Goal: Information Seeking & Learning: Learn about a topic

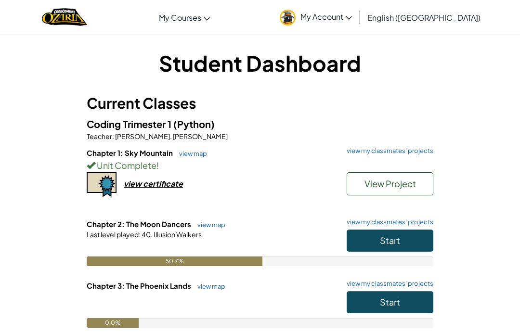
click at [393, 231] on button "Start" at bounding box center [390, 241] width 87 height 22
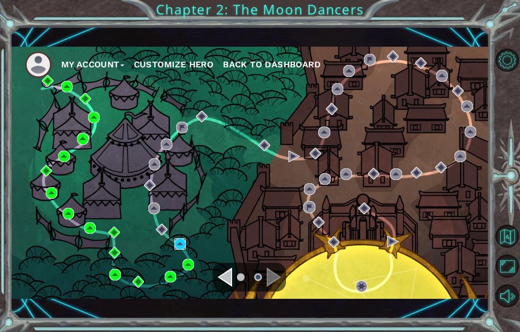
click at [183, 239] on img at bounding box center [180, 244] width 12 height 12
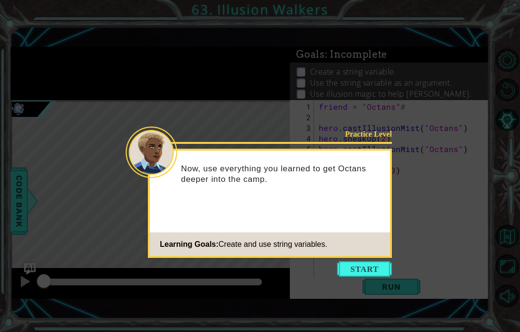
click at [359, 273] on button "Start" at bounding box center [364, 268] width 55 height 15
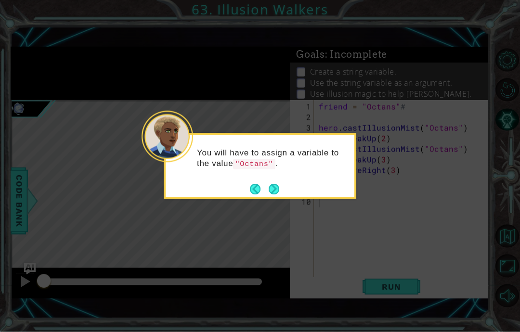
click at [269, 194] on button "Next" at bounding box center [274, 189] width 13 height 13
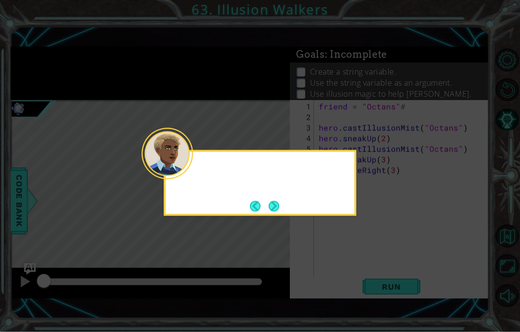
scroll to position [1, 0]
click at [273, 183] on div at bounding box center [260, 169] width 189 height 27
click at [280, 203] on button "Next" at bounding box center [274, 206] width 11 height 11
click at [277, 195] on div "Then, c" at bounding box center [260, 183] width 193 height 66
click at [279, 203] on button "Next" at bounding box center [274, 206] width 11 height 11
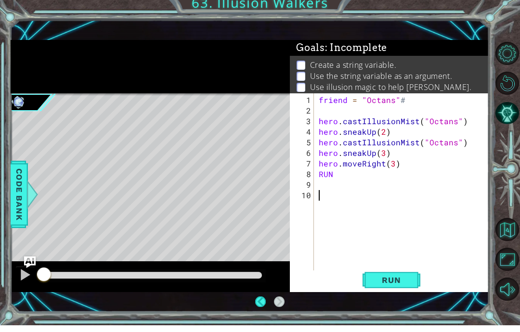
scroll to position [0, 0]
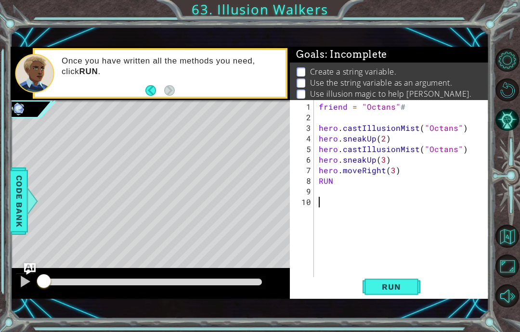
click at [406, 292] on span "Run" at bounding box center [391, 287] width 38 height 10
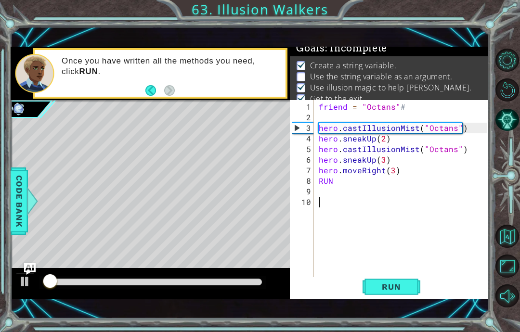
scroll to position [8, 0]
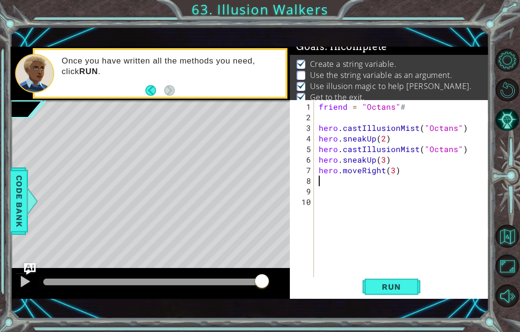
click at [396, 292] on span "Run" at bounding box center [391, 287] width 38 height 10
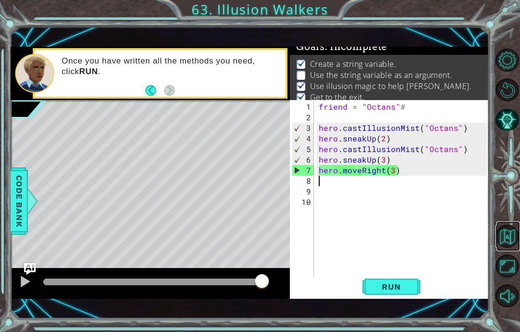
click at [513, 248] on button "Back to Map" at bounding box center [506, 236] width 23 height 23
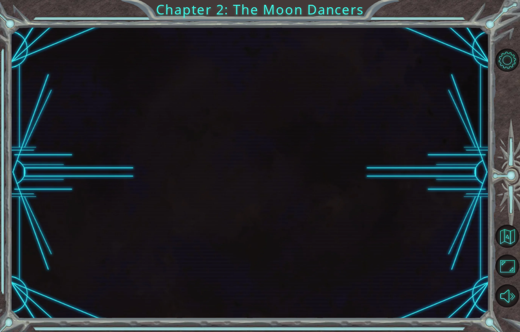
scroll to position [39, 0]
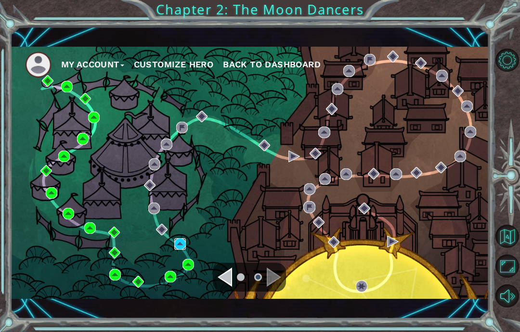
click at [182, 242] on img at bounding box center [180, 244] width 12 height 12
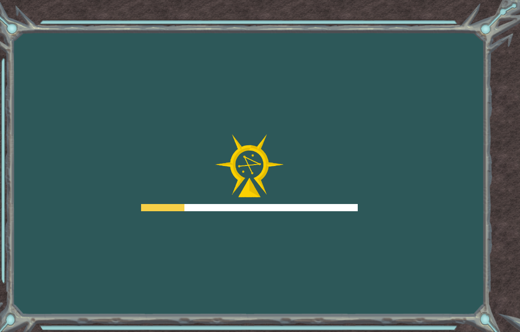
click at [184, 292] on div "Goals Error loading from server. Try refreshing the page. You'll need to join a…" at bounding box center [260, 166] width 520 height 332
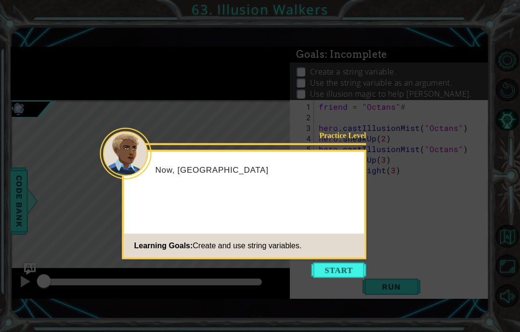
scroll to position [39, 0]
click at [350, 263] on button "Start" at bounding box center [339, 270] width 55 height 15
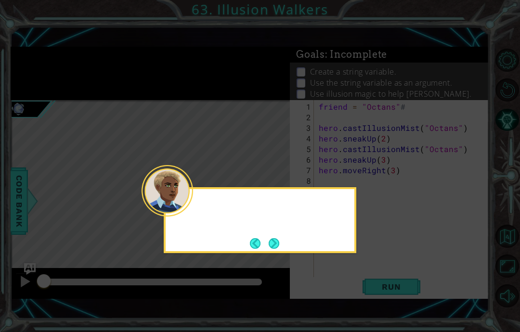
click at [344, 231] on icon at bounding box center [260, 166] width 520 height 332
click at [313, 241] on icon at bounding box center [260, 166] width 520 height 332
click at [234, 214] on div "You will have to assign a variable to the value "Oct" at bounding box center [260, 220] width 193 height 66
click at [277, 236] on button "Next" at bounding box center [274, 243] width 14 height 14
click at [276, 237] on button "Next" at bounding box center [274, 243] width 13 height 13
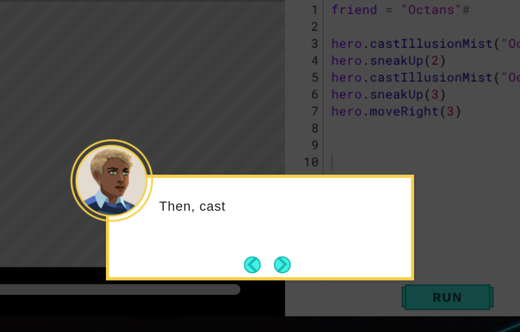
click at [180, 216] on div "Then, cast" at bounding box center [274, 235] width 189 height 38
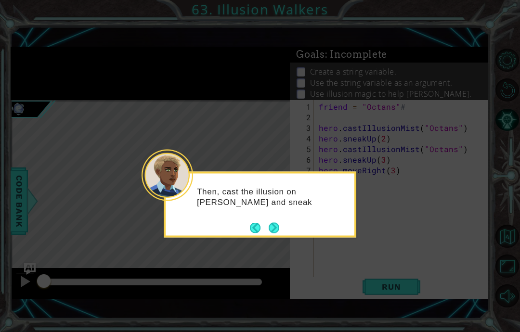
click at [275, 222] on button "Next" at bounding box center [274, 227] width 11 height 11
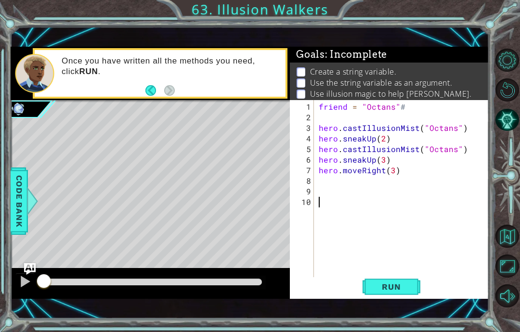
click at [313, 108] on div "1" at bounding box center [303, 107] width 22 height 11
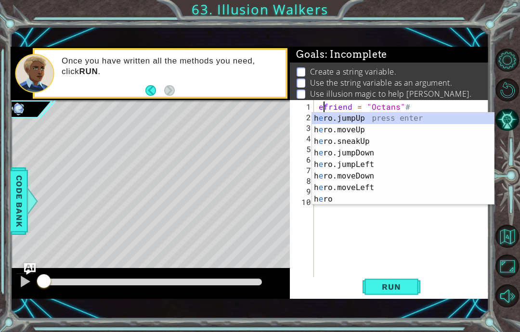
scroll to position [12, 17]
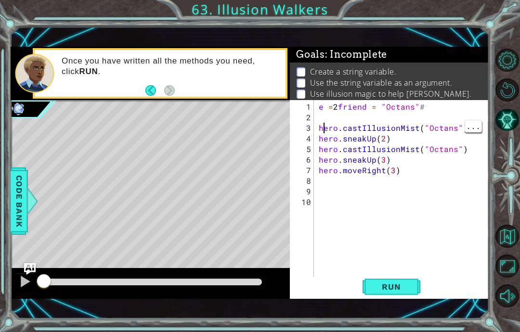
click at [313, 122] on div "2" at bounding box center [303, 117] width 22 height 11
click at [448, 110] on div "e = 2 friend = "Octans" # hero . castIllusionMist ( "Octans" ) hero . sneakUp (…" at bounding box center [404, 202] width 175 height 201
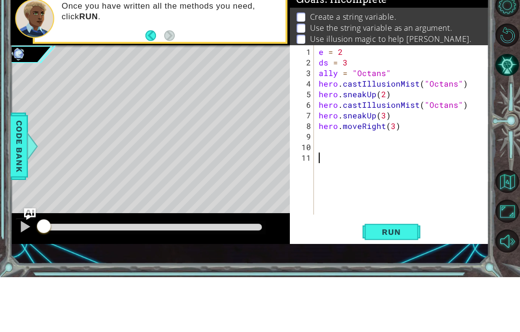
click at [395, 277] on button "Run" at bounding box center [392, 287] width 58 height 20
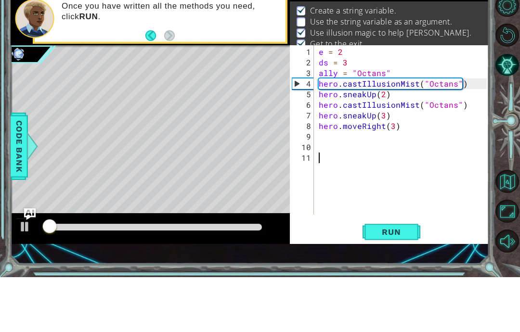
scroll to position [8, 0]
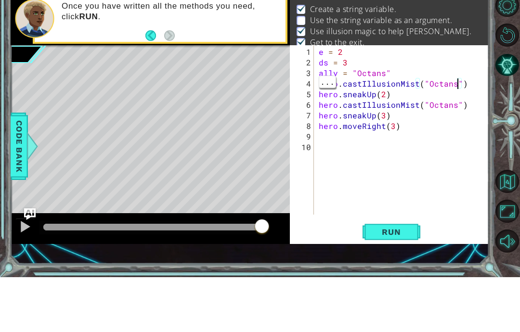
click at [457, 102] on div "e = 2 ds = 3 ally = "Octans" hero . castIllusionMist ( "Octans" ) hero . sneakU…" at bounding box center [404, 197] width 175 height 191
click at [458, 107] on div "e = 2 ds = 3 ally = "Octans" hero . castIllusionMist ( ally ) hero . sneakUp ( …" at bounding box center [404, 197] width 175 height 191
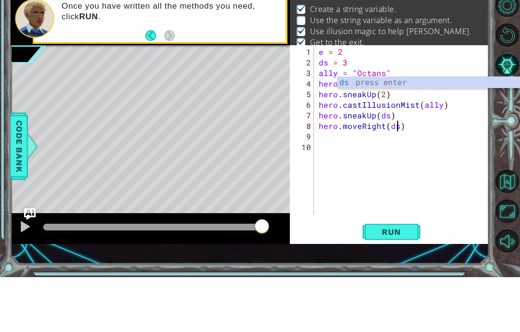
scroll to position [12, 22]
click at [386, 277] on button "Run" at bounding box center [392, 287] width 58 height 20
type textarea "abcde fg"
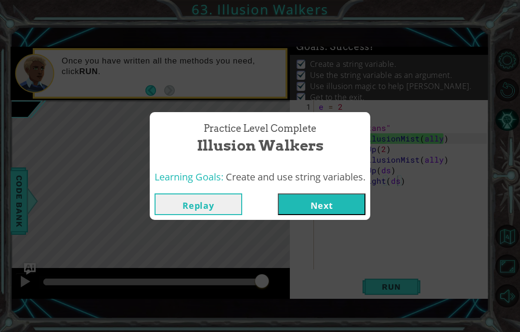
click at [306, 208] on button "Next" at bounding box center [322, 205] width 88 height 22
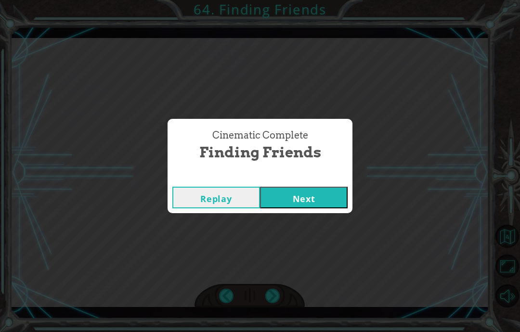
click at [313, 243] on div "Cinematic Complete Finding Friends Replay Next" at bounding box center [260, 166] width 520 height 332
click at [315, 231] on div "Cinematic Complete Finding Friends Replay Next" at bounding box center [260, 166] width 520 height 332
click at [301, 248] on div "Cinematic Complete Finding Friends Replay Next" at bounding box center [260, 166] width 520 height 332
click at [296, 233] on div "Cinematic Complete Finding Friends Replay Next" at bounding box center [260, 166] width 520 height 332
click at [299, 231] on div "Cinematic Complete Finding Friends Replay Next" at bounding box center [260, 166] width 520 height 332
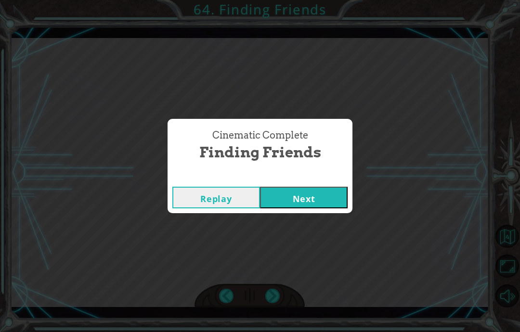
click at [286, 242] on div "Cinematic Complete Finding Friends Replay Next" at bounding box center [260, 166] width 520 height 332
click at [338, 250] on div "Cinematic Complete Finding Friends Replay Next" at bounding box center [260, 166] width 520 height 332
click at [338, 233] on div "Cinematic Complete Finding Friends Replay Next" at bounding box center [260, 166] width 520 height 332
click at [313, 231] on div "Cinematic Complete Finding Friends Replay Next" at bounding box center [260, 166] width 520 height 332
click at [315, 232] on div "Cinematic Complete Finding Friends Replay Next" at bounding box center [260, 166] width 520 height 332
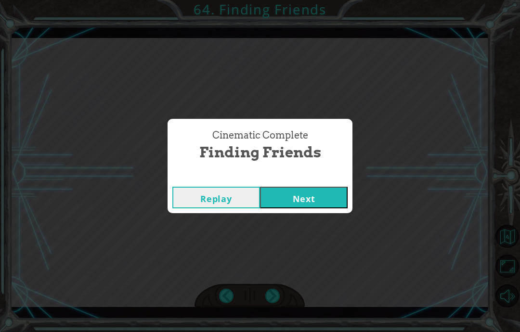
click at [307, 240] on div "Cinematic Complete Finding Friends Replay Next" at bounding box center [260, 166] width 520 height 332
click at [308, 233] on div "Cinematic Complete Finding Friends Replay Next" at bounding box center [260, 166] width 520 height 332
click at [338, 237] on div "Cinematic Complete Finding Friends Replay Next" at bounding box center [260, 166] width 520 height 332
click at [329, 218] on div "Cinematic Complete Finding Friends Replay Next" at bounding box center [260, 166] width 520 height 332
click at [332, 202] on button "Next" at bounding box center [304, 198] width 88 height 22
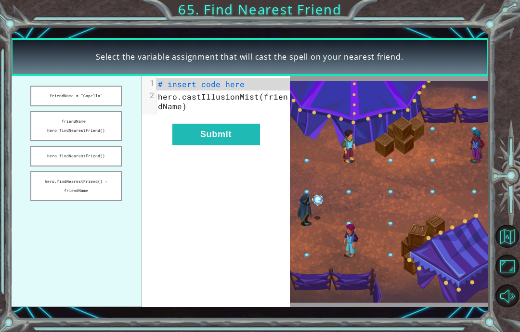
click at [62, 95] on button "friendName = "Capella"" at bounding box center [75, 96] width 91 height 21
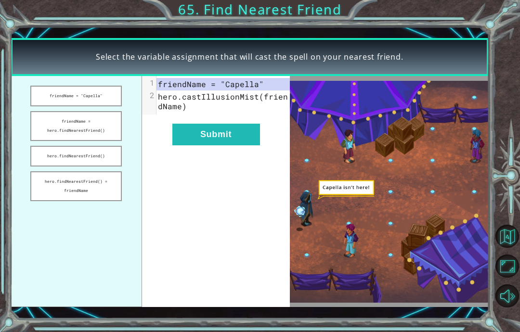
click at [57, 124] on button "friendName = hero.findNearestFriend()" at bounding box center [75, 126] width 91 height 30
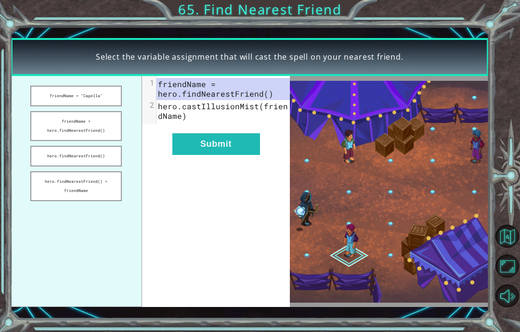
click at [193, 148] on button "Submit" at bounding box center [216, 144] width 88 height 22
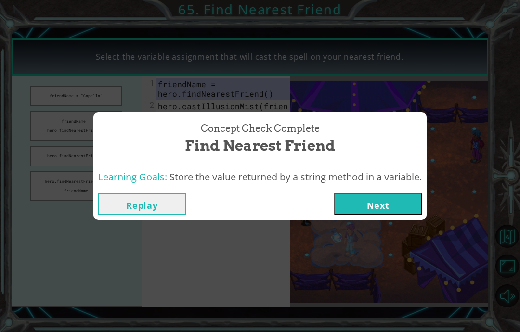
click at [355, 184] on div "Learning Goals: Store the value returned by a string method in a variable." at bounding box center [259, 178] width 333 height 24
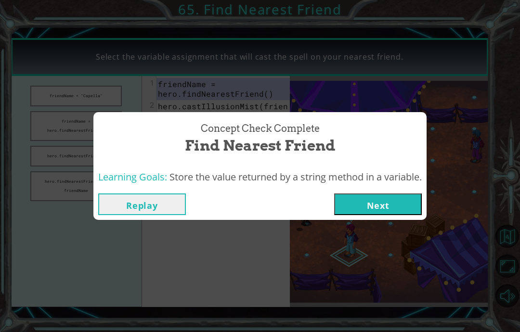
click at [352, 203] on button "Next" at bounding box center [378, 205] width 88 height 22
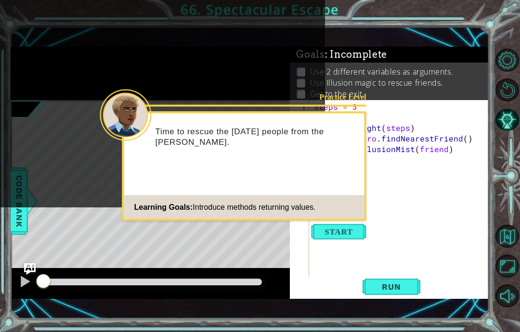
click at [343, 218] on footer "Learning Goals: Introduce methods returning values." at bounding box center [244, 207] width 240 height 24
click at [329, 222] on div "steps = 3 hero . moveRight ( steps ) friend = hero . findNearestFriend ( ) hero…" at bounding box center [402, 202] width 180 height 201
click at [340, 232] on button "Start" at bounding box center [339, 231] width 55 height 15
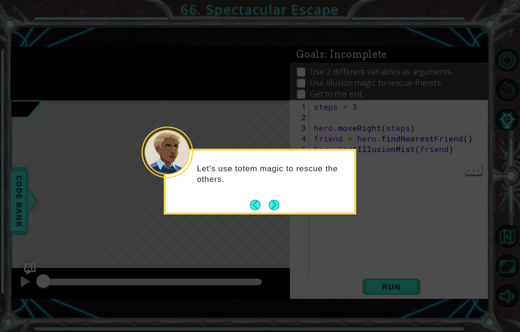
click at [269, 204] on button "Next" at bounding box center [274, 205] width 11 height 11
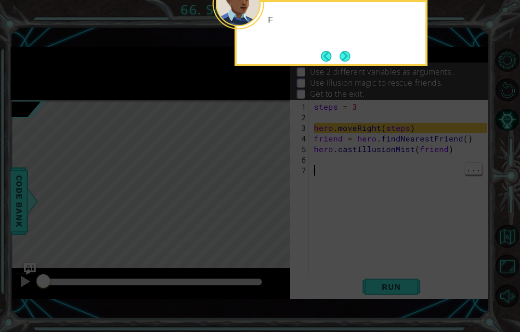
click at [273, 210] on icon at bounding box center [260, 77] width 520 height 509
click at [343, 54] on button "Next" at bounding box center [344, 56] width 11 height 11
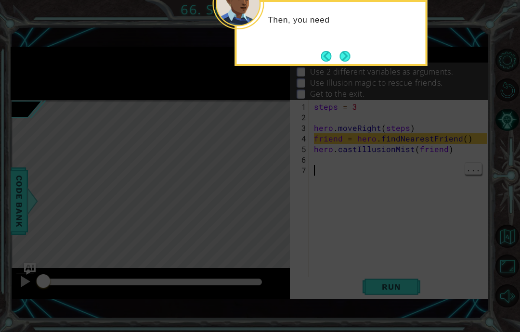
click at [340, 56] on button "Next" at bounding box center [345, 56] width 11 height 11
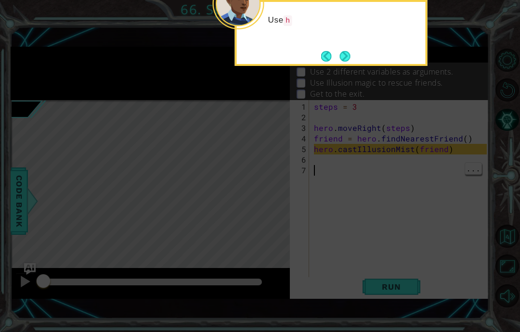
click at [343, 57] on button "Next" at bounding box center [345, 56] width 11 height 11
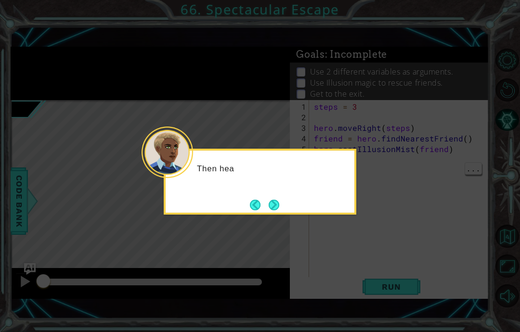
click at [279, 203] on button "Next" at bounding box center [274, 205] width 11 height 11
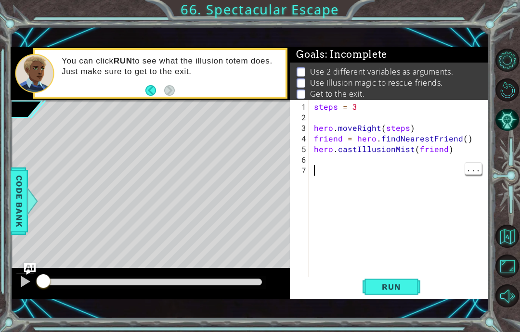
click at [406, 297] on button "Run" at bounding box center [392, 287] width 58 height 20
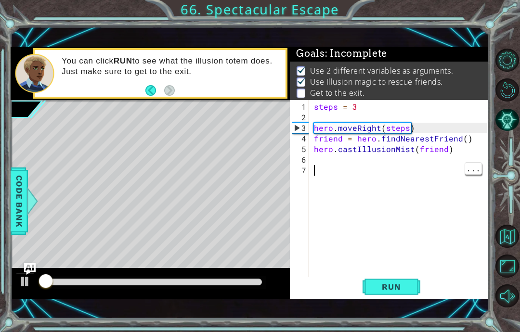
scroll to position [2, 0]
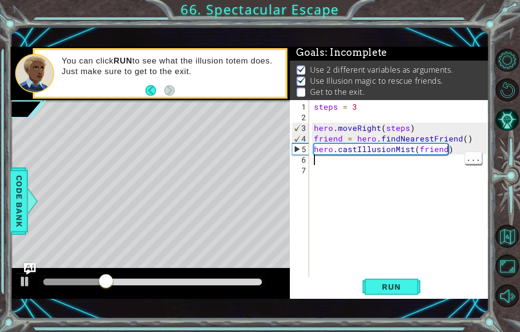
click at [314, 180] on div "steps = 3 hero . moveRight ( steps ) friend = hero . findNearestFriend ( ) hero…" at bounding box center [402, 202] width 180 height 201
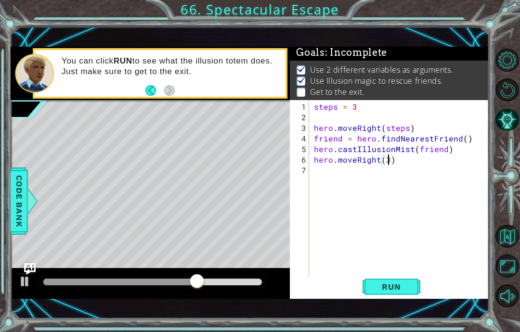
scroll to position [12, 17]
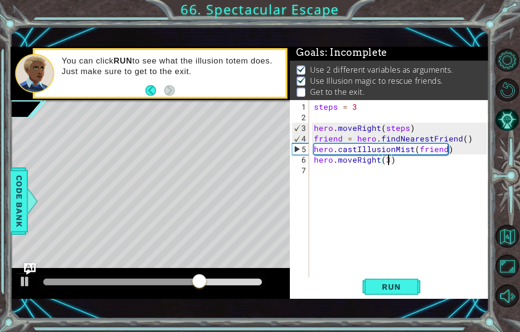
click at [403, 292] on span "Run" at bounding box center [391, 287] width 38 height 10
type textarea "abcde fg"
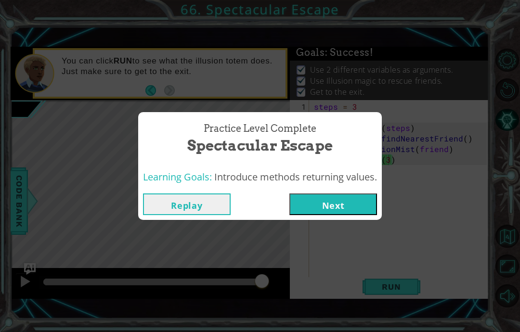
click at [346, 215] on button "Next" at bounding box center [333, 205] width 88 height 22
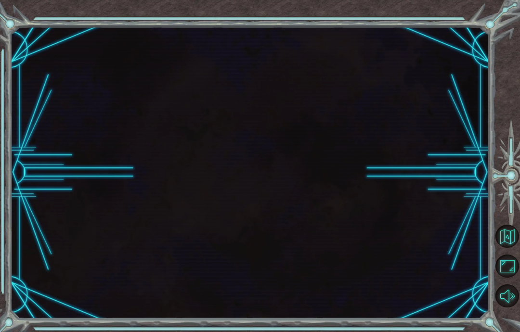
scroll to position [39, 0]
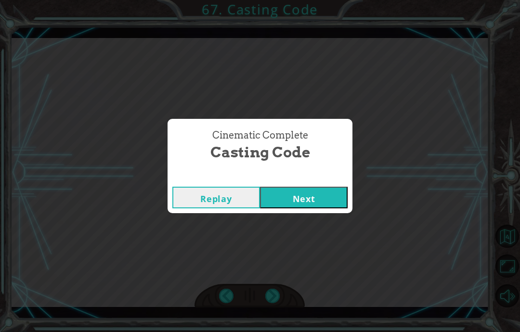
click at [299, 215] on div "Cinematic Complete Casting Code Replay Next" at bounding box center [260, 166] width 520 height 332
click at [310, 203] on button "Next" at bounding box center [304, 198] width 88 height 22
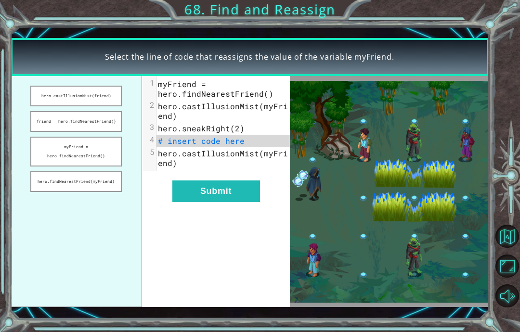
click at [48, 192] on button "hero.findNearestFriend(myFriend)" at bounding box center [75, 181] width 91 height 21
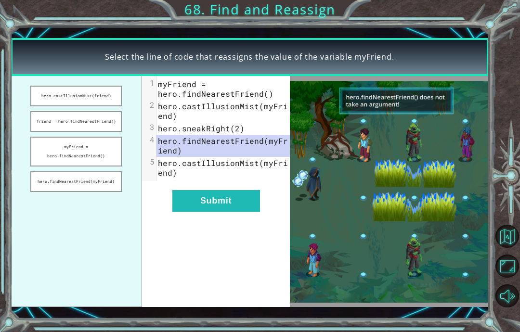
click at [188, 201] on button "Submit" at bounding box center [216, 201] width 88 height 22
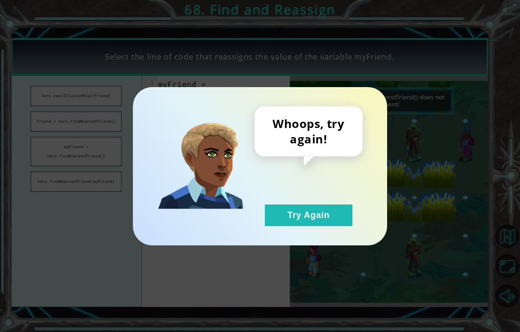
click at [271, 211] on button "Try Again" at bounding box center [309, 216] width 88 height 22
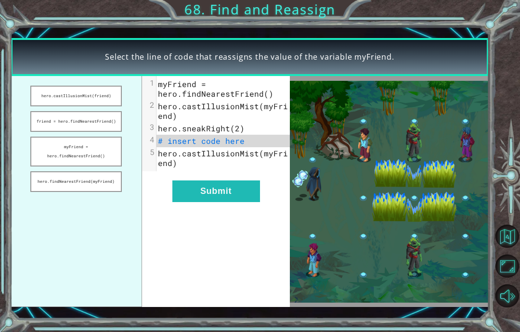
click at [111, 129] on button "friend = hero.findNearestFriend()" at bounding box center [75, 121] width 91 height 21
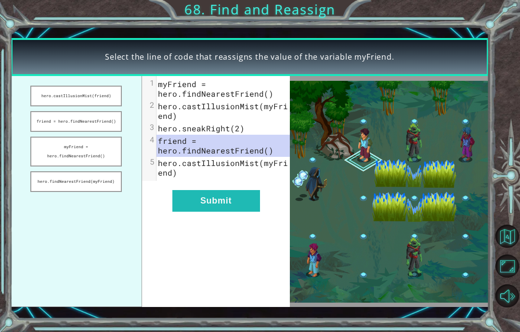
click at [206, 210] on button "Submit" at bounding box center [216, 201] width 88 height 22
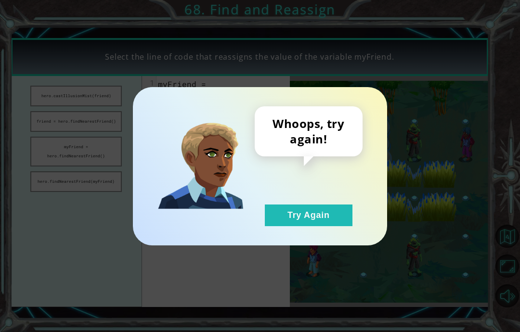
click at [259, 210] on div "Whoops, try again! Try Again" at bounding box center [309, 166] width 108 height 120
click at [341, 225] on button "Try Again" at bounding box center [309, 216] width 88 height 22
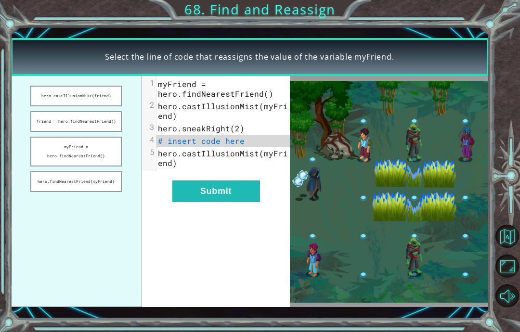
click at [60, 89] on button "hero.castIllusionMist(friend)" at bounding box center [75, 96] width 91 height 21
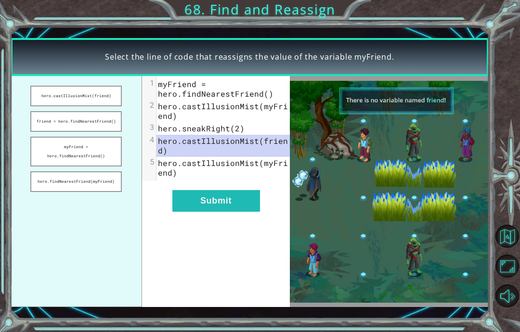
click at [57, 95] on button "hero.castIllusionMist(friend)" at bounding box center [75, 96] width 91 height 21
click at [229, 206] on button "Submit" at bounding box center [216, 201] width 88 height 22
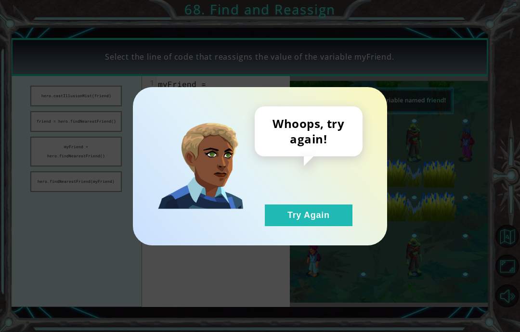
click at [315, 207] on button "Try Again" at bounding box center [309, 216] width 88 height 22
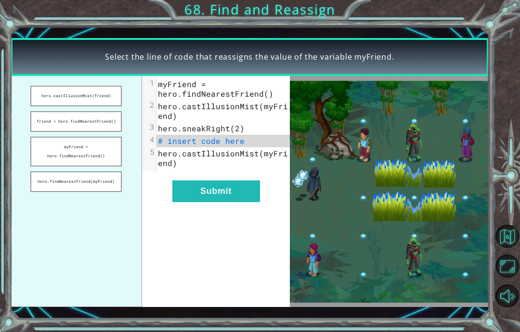
click at [58, 149] on button "myFriend = hero.findNearestFriend()" at bounding box center [75, 152] width 91 height 30
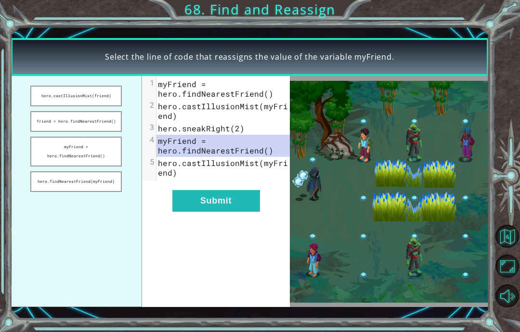
click at [267, 219] on div "xxxxxxxxxx 5 1 myFriend = hero.findNearestFriend() 2 hero.castIllusionMist(myFr…" at bounding box center [216, 191] width 148 height 231
click at [238, 201] on button "Submit" at bounding box center [216, 201] width 88 height 22
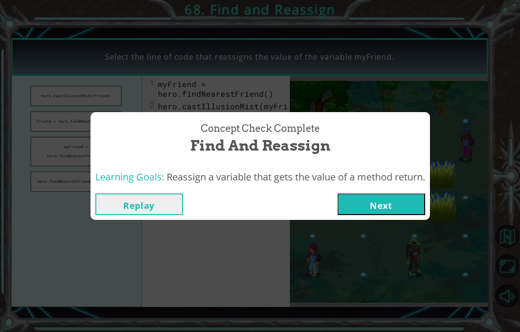
click at [376, 202] on button "Next" at bounding box center [382, 205] width 88 height 22
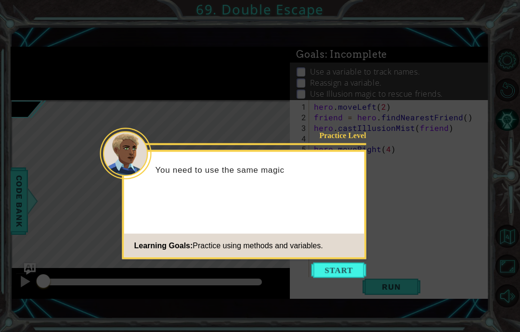
scroll to position [39, 0]
click at [356, 263] on button "Start" at bounding box center [339, 270] width 55 height 15
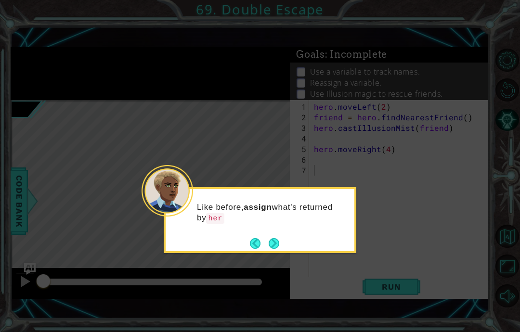
click at [269, 238] on button "Next" at bounding box center [273, 243] width 11 height 11
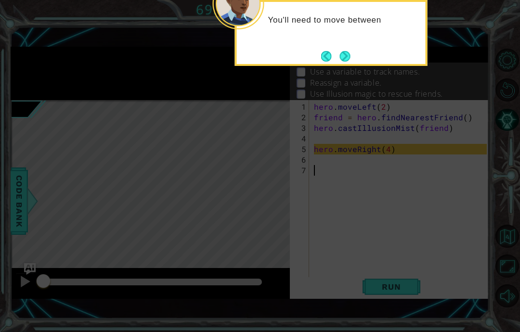
click at [340, 51] on button "Next" at bounding box center [345, 56] width 11 height 11
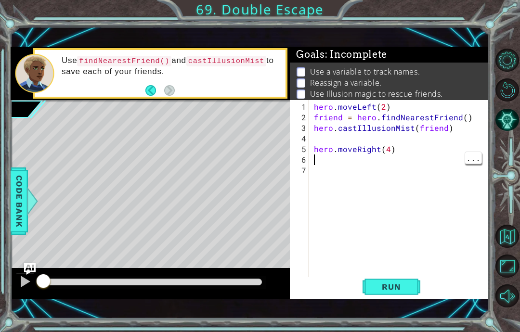
click at [384, 215] on div "hero . moveLeft ( 2 ) friend = hero . findNearestFriend ( ) hero . castIllusion…" at bounding box center [402, 202] width 180 height 201
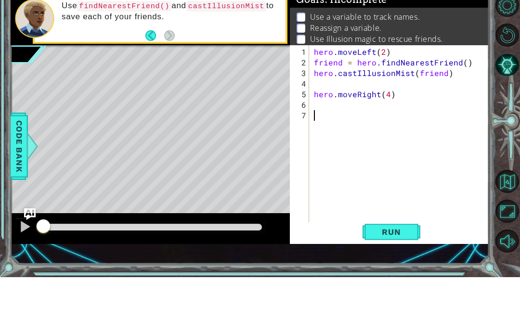
click at [399, 282] on span "Run" at bounding box center [391, 287] width 38 height 10
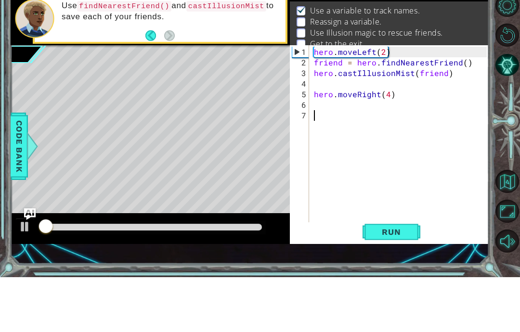
scroll to position [8, 0]
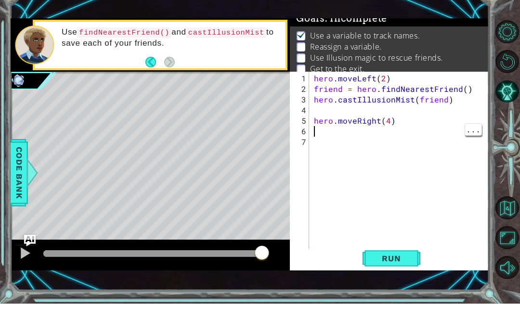
click at [321, 133] on div "hero . moveLeft ( 2 ) friend = hero . findNearestFriend ( ) hero . castIllusion…" at bounding box center [402, 202] width 180 height 201
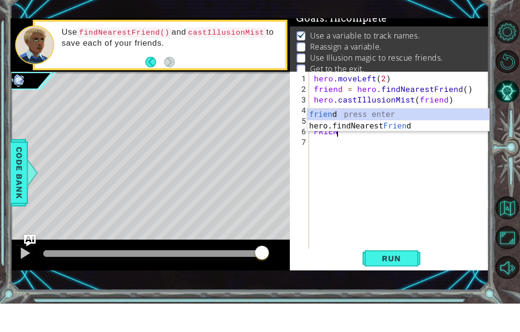
scroll to position [12, 38]
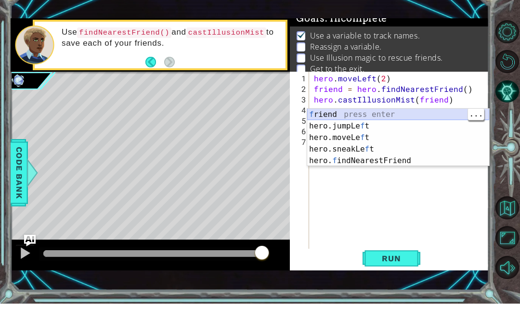
click at [403, 137] on div "f riend press enter hero.jumpLe f t press enter hero.moveLe f t press enter her…" at bounding box center [398, 177] width 182 height 81
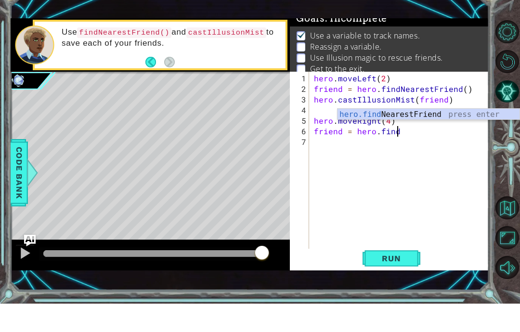
scroll to position [12, 17]
click at [488, 137] on div "hero.find NearestFriend press enter" at bounding box center [429, 154] width 182 height 35
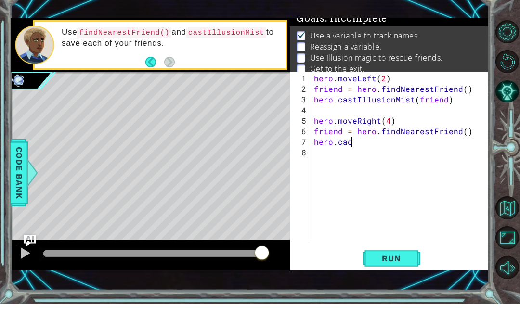
scroll to position [12, 38]
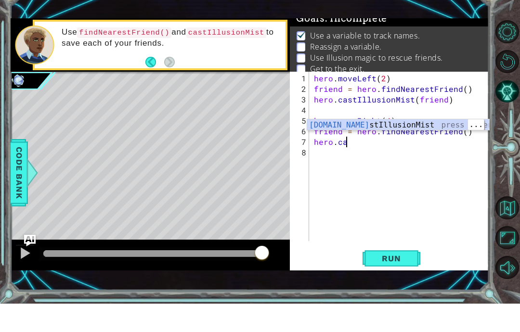
click at [443, 148] on div "hero.ca stIllusionMist press enter" at bounding box center [398, 165] width 182 height 35
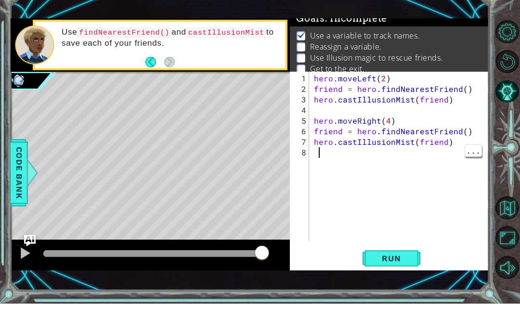
click at [321, 154] on div "hero . moveLeft ( 2 ) friend = hero . findNearestFriend ( ) hero . castIllusion…" at bounding box center [402, 197] width 180 height 191
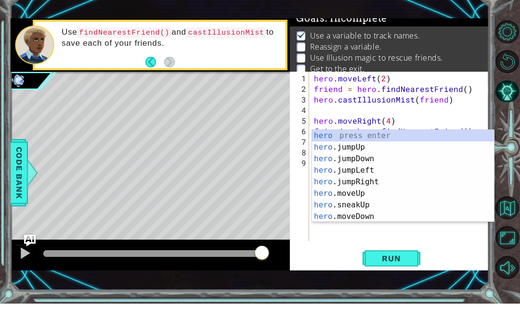
scroll to position [12, 26]
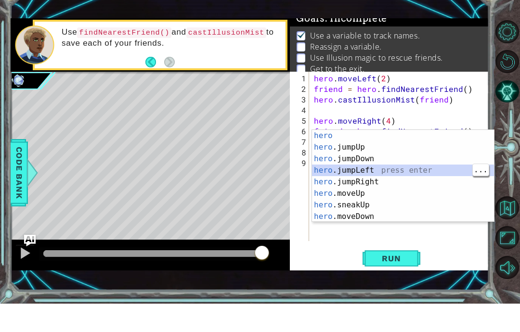
click at [415, 170] on div "hero press enter hero .jumpUp press enter hero .jumpDown press enter hero .jump…" at bounding box center [403, 216] width 182 height 116
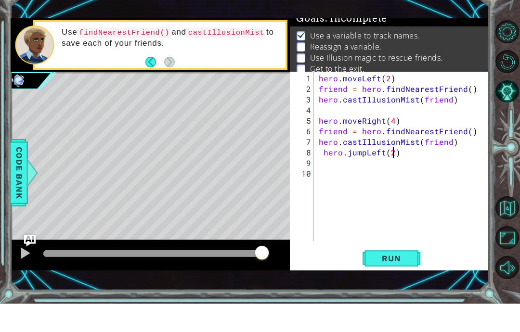
scroll to position [12, 17]
click at [313, 197] on div "10" at bounding box center [303, 202] width 22 height 11
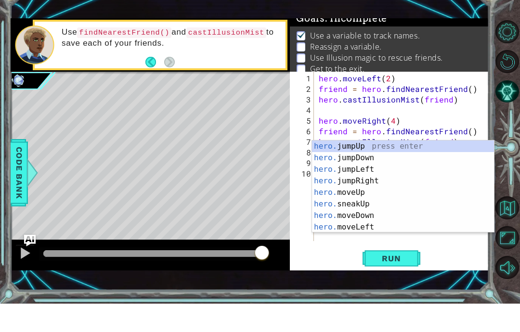
scroll to position [12, 36]
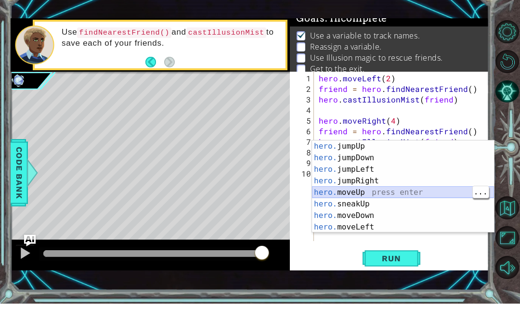
click at [390, 188] on div "hero. jumpUp press enter hero. jumpDown press enter hero. jumpLeft press enter …" at bounding box center [403, 227] width 182 height 116
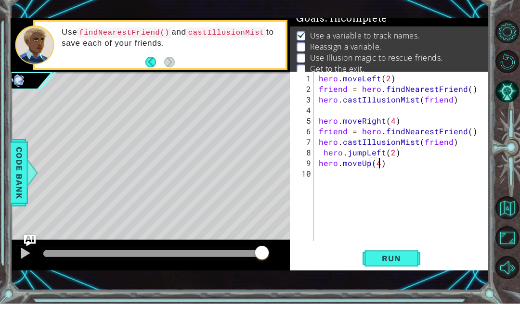
scroll to position [12, 17]
click at [383, 277] on button "Run" at bounding box center [392, 287] width 58 height 20
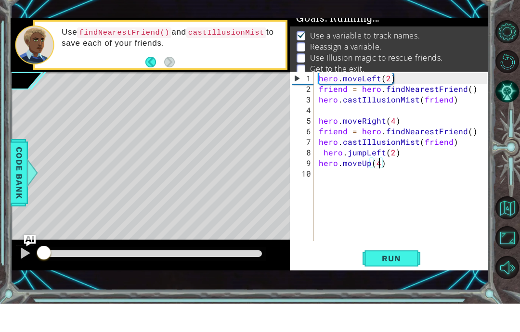
click at [385, 282] on span "Run" at bounding box center [391, 287] width 38 height 10
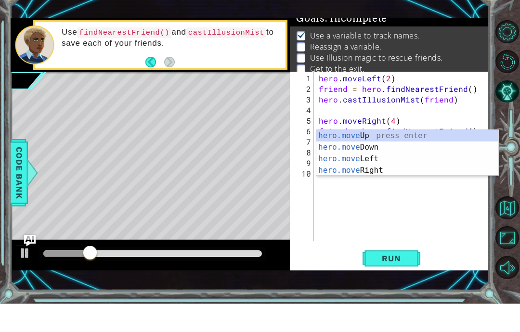
scroll to position [12, 31]
click at [415, 277] on button "Run" at bounding box center [392, 287] width 58 height 20
type textarea "abcde fg"
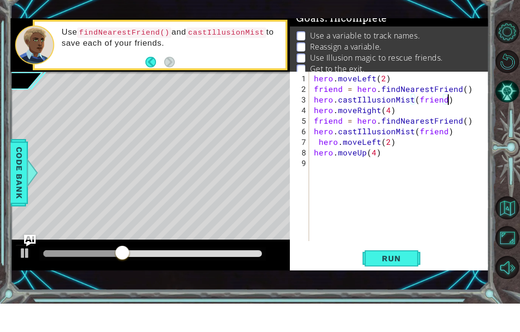
click at [398, 282] on span "Run" at bounding box center [391, 287] width 38 height 10
click at [389, 282] on span "Run" at bounding box center [391, 287] width 38 height 10
click at [402, 277] on button "Run" at bounding box center [392, 287] width 58 height 20
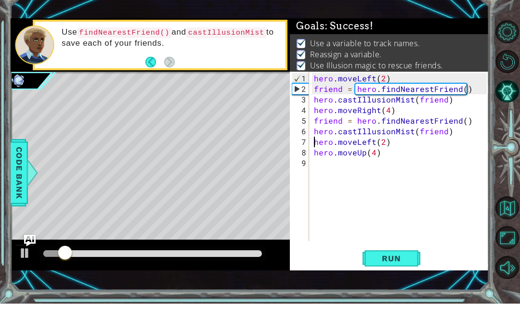
scroll to position [0, 0]
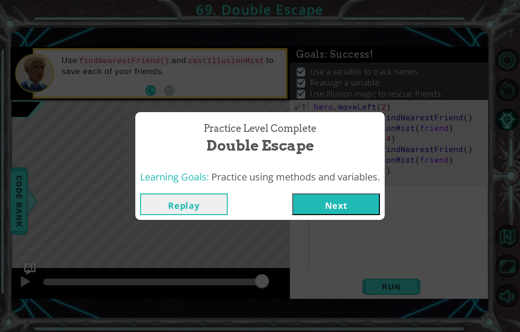
click at [361, 194] on button "Next" at bounding box center [336, 205] width 88 height 22
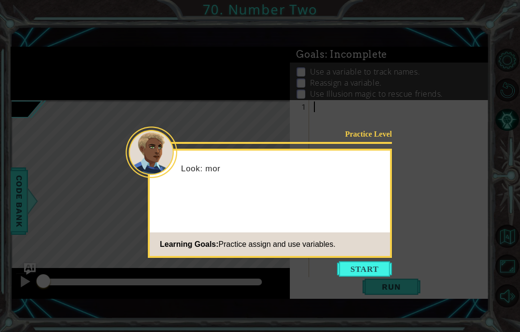
scroll to position [39, 0]
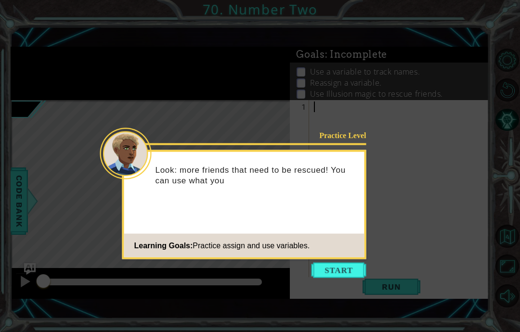
click at [390, 216] on icon at bounding box center [260, 166] width 520 height 332
click at [354, 263] on button "Start" at bounding box center [339, 270] width 55 height 15
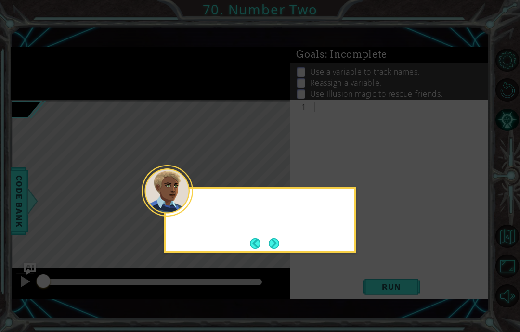
click at [339, 243] on icon at bounding box center [260, 166] width 520 height 332
click at [273, 238] on button "Next" at bounding box center [274, 243] width 11 height 11
click at [269, 238] on button "Next" at bounding box center [274, 243] width 11 height 11
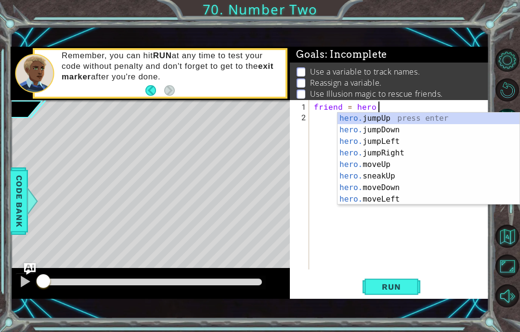
scroll to position [12, 40]
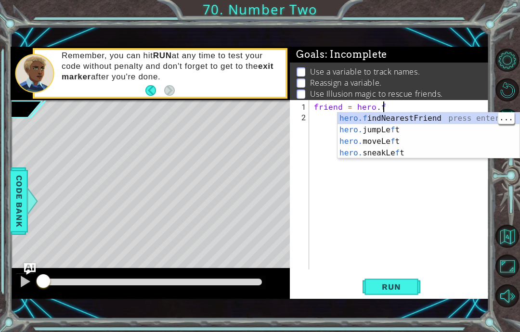
click at [461, 116] on div "hero.f indNearestFriend press enter hero. jumpLe f t press enter hero. moveLe f…" at bounding box center [429, 147] width 182 height 69
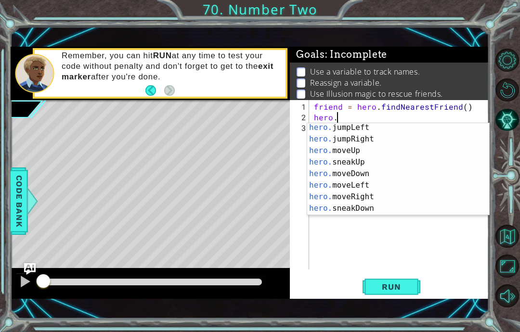
scroll to position [25, 0]
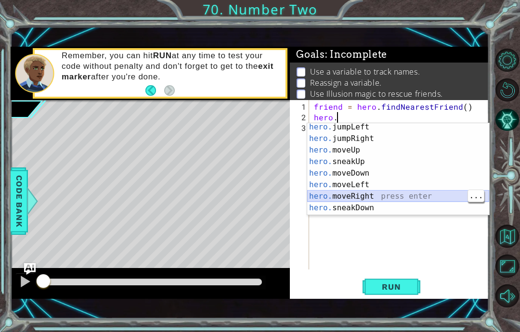
click at [398, 197] on div "hero. jumpLeft press enter hero. jumpRight press enter hero. moveUp press enter…" at bounding box center [398, 179] width 182 height 116
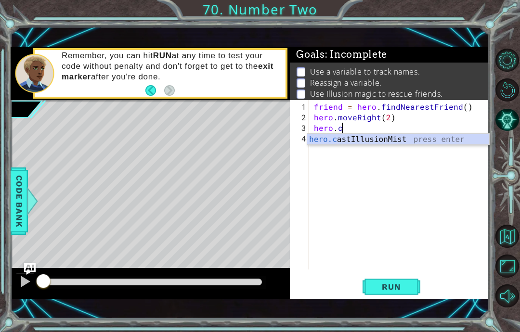
scroll to position [12, 40]
click at [423, 138] on div "hero.ca stIllusionMist press enter" at bounding box center [398, 151] width 182 height 35
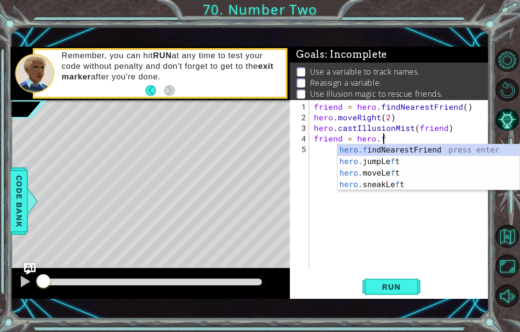
scroll to position [12, 26]
click at [459, 148] on div "hero.f indNearestFriend press enter hero. jumpLe f t press enter hero. moveLe f…" at bounding box center [429, 178] width 182 height 69
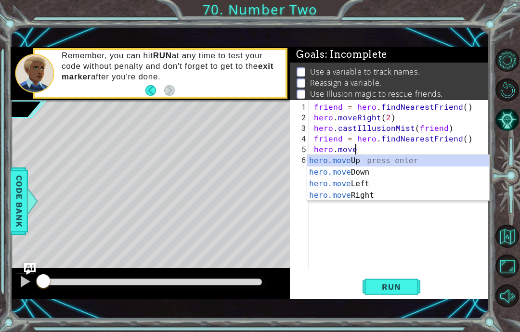
scroll to position [12, 54]
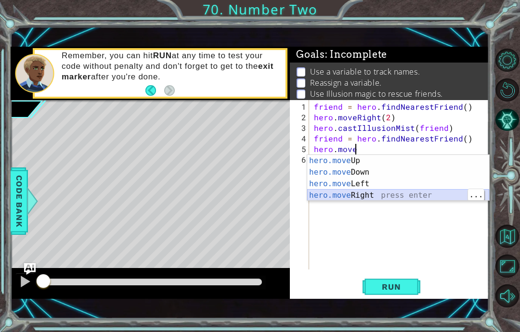
click at [402, 194] on div "hero.move Up press enter hero.move Down press enter hero.move Left press enter …" at bounding box center [398, 189] width 182 height 69
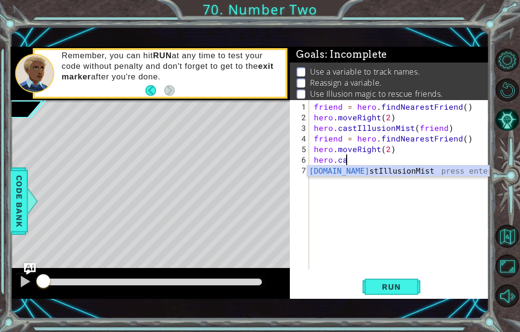
scroll to position [12, 22]
click at [396, 170] on div "hero.ca stIllusionMist press enter" at bounding box center [398, 183] width 182 height 35
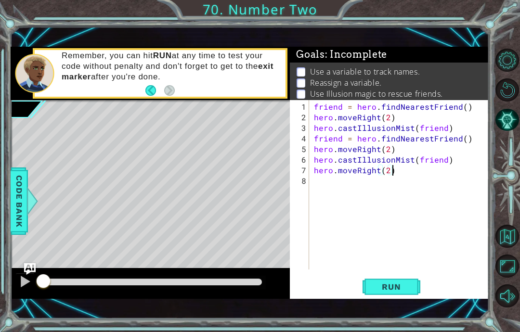
scroll to position [12, 50]
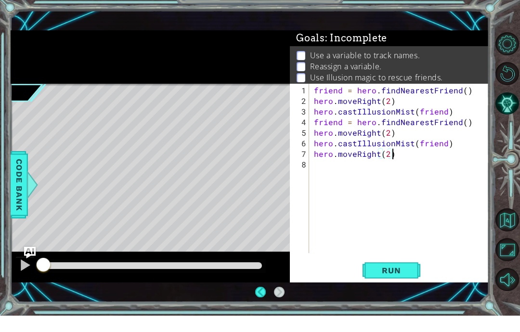
click at [412, 277] on button "Run" at bounding box center [392, 287] width 58 height 20
type textarea "abcde fg"
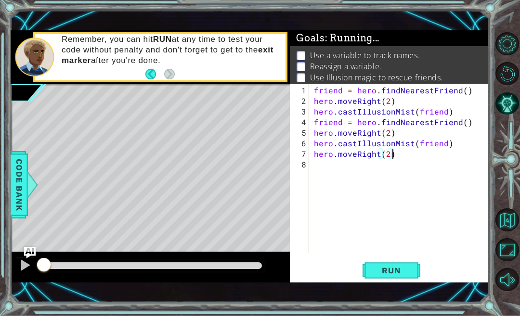
scroll to position [12, 38]
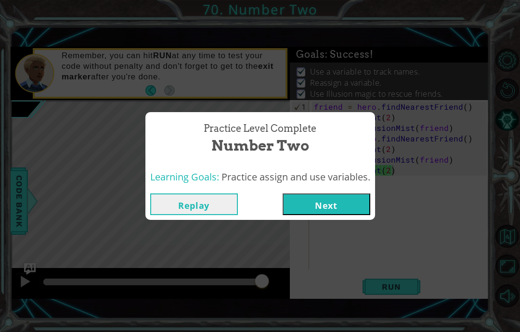
click at [325, 200] on button "Next" at bounding box center [327, 205] width 88 height 22
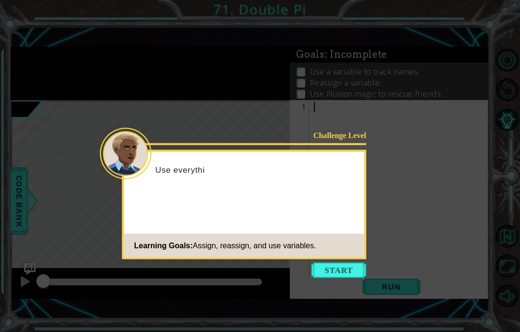
scroll to position [39, 0]
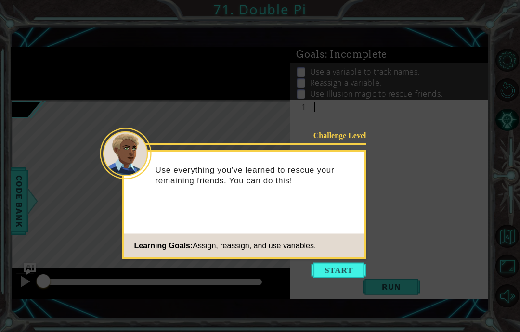
click at [342, 220] on div "Challenge Level Use everything you've learned to rescue your remaining friends.…" at bounding box center [244, 204] width 244 height 109
click at [341, 263] on button "Start" at bounding box center [339, 270] width 55 height 15
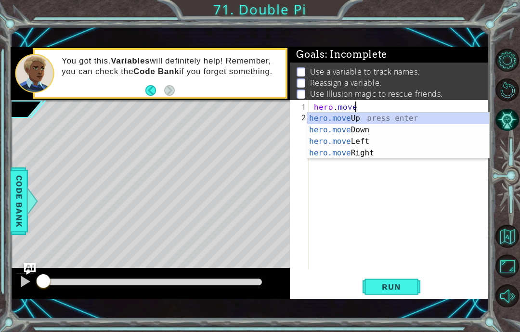
scroll to position [12, 50]
click at [384, 120] on div "hero.move Up press enter hero.move Down press enter hero.move Left press enter …" at bounding box center [398, 147] width 182 height 69
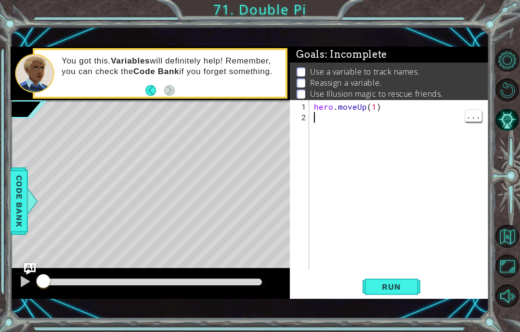
click at [375, 112] on div "hero . moveUp ( 1 )" at bounding box center [402, 197] width 180 height 191
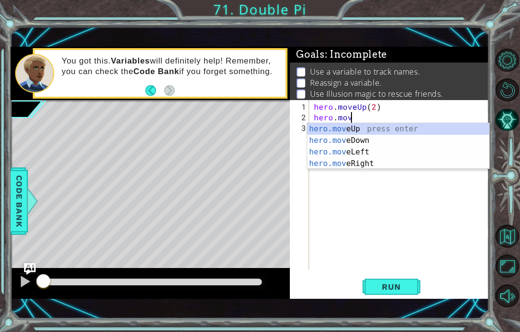
scroll to position [12, 45]
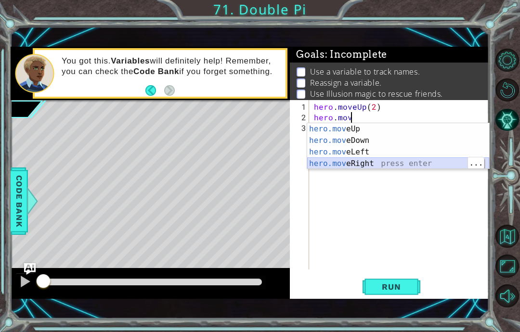
click at [398, 163] on div "hero.mov eUp press enter hero.mov eDown press enter hero.mov eLeft press enter …" at bounding box center [398, 157] width 182 height 69
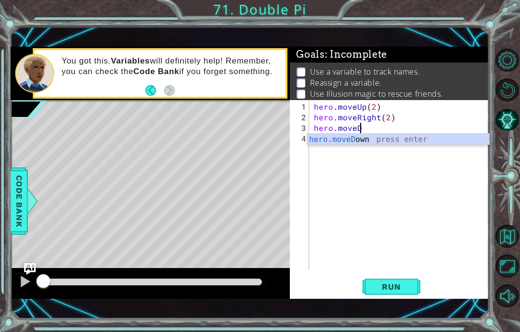
scroll to position [12, 40]
click at [404, 138] on div "hero.moveD own press enter" at bounding box center [398, 151] width 182 height 35
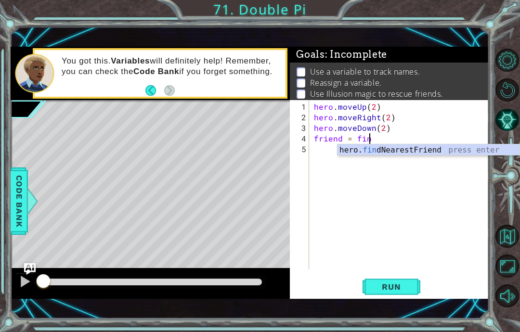
scroll to position [12, 26]
click at [429, 146] on div "hero. fin dNearestFriend press enter" at bounding box center [429, 161] width 182 height 35
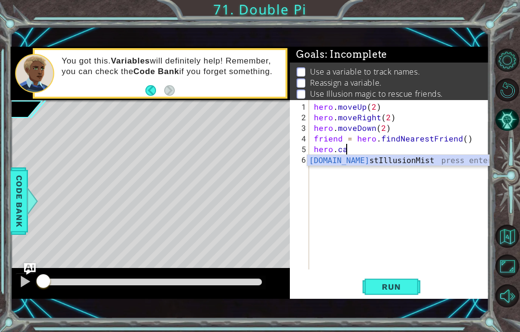
scroll to position [12, 45]
click at [426, 156] on div "hero.ca stIllusionMist press enter" at bounding box center [398, 172] width 182 height 35
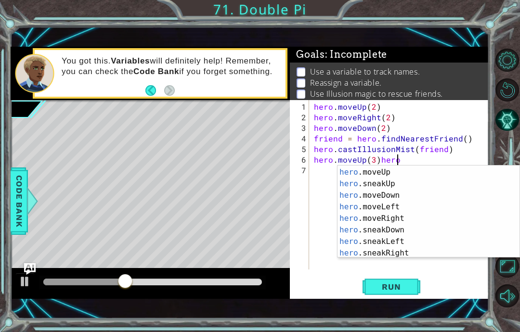
scroll to position [53, 0]
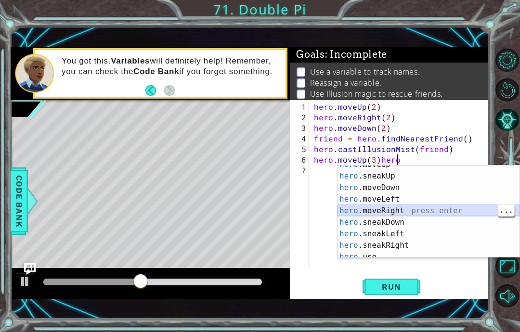
click at [439, 213] on div "hero .moveUp press enter hero .sneakUp press enter hero .moveDown press enter h…" at bounding box center [429, 217] width 182 height 116
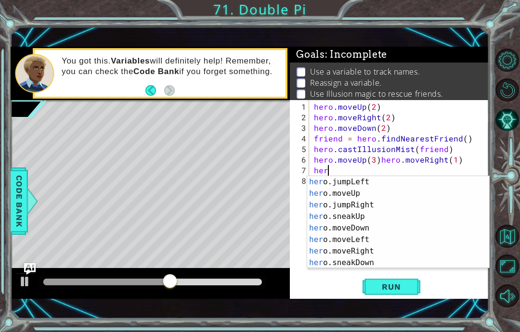
scroll to position [24, 0]
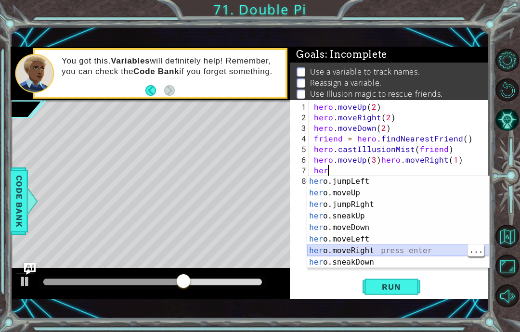
click at [420, 247] on div "her o.jumpLeft press enter her o.moveUp press enter her o.jumpRight press enter…" at bounding box center [398, 234] width 182 height 116
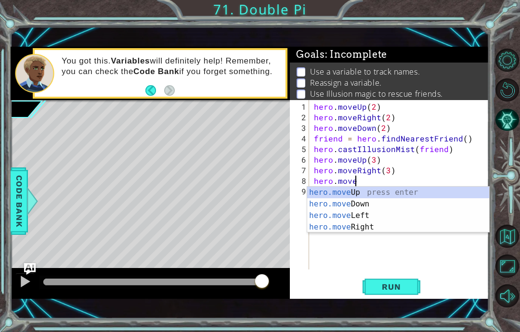
scroll to position [12, 45]
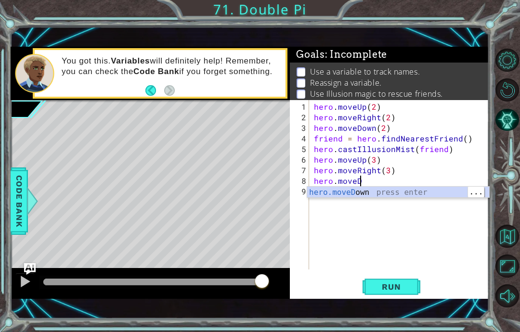
click at [402, 190] on div "hero.moveD own press enter" at bounding box center [398, 204] width 182 height 35
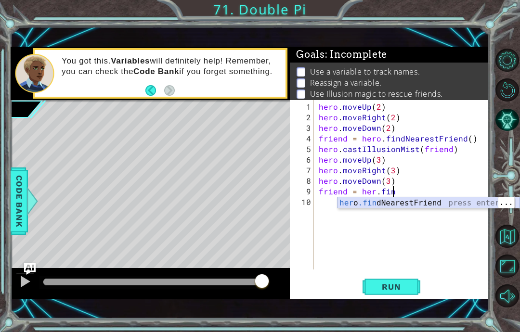
click at [436, 199] on div "her o .fin dNearestFriend press enter" at bounding box center [429, 214] width 182 height 35
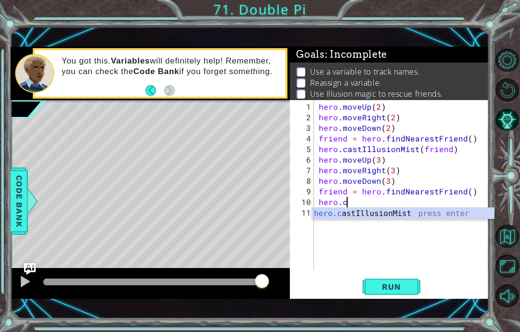
scroll to position [12, 40]
click at [409, 208] on div "hero.ca stIllusionMist press enter" at bounding box center [403, 225] width 182 height 35
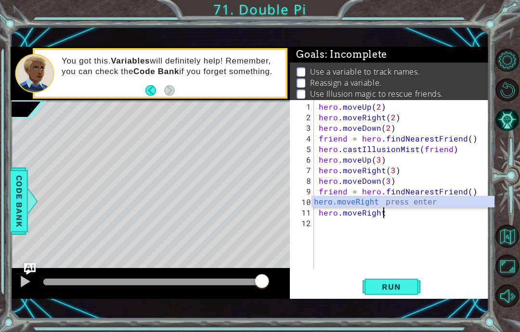
scroll to position [12, 73]
click at [439, 204] on div "hero.moveRight press enter" at bounding box center [403, 213] width 182 height 35
type textarea "abcde fg"
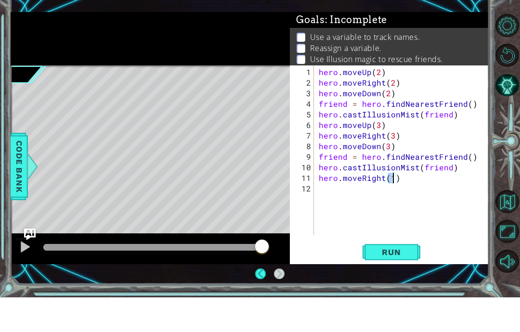
click at [405, 282] on span "Run" at bounding box center [391, 287] width 38 height 10
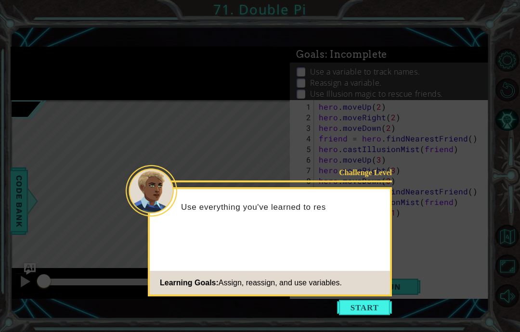
click at [345, 257] on div "Challenge Level Use everything you've learned to res Learning Goals: Assign, re…" at bounding box center [270, 241] width 244 height 109
click at [351, 300] on button "Start" at bounding box center [364, 307] width 55 height 15
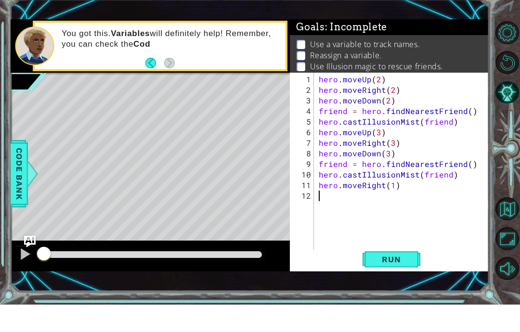
click at [391, 277] on button "Run" at bounding box center [392, 287] width 58 height 20
click at [383, 282] on span "Run" at bounding box center [391, 287] width 38 height 10
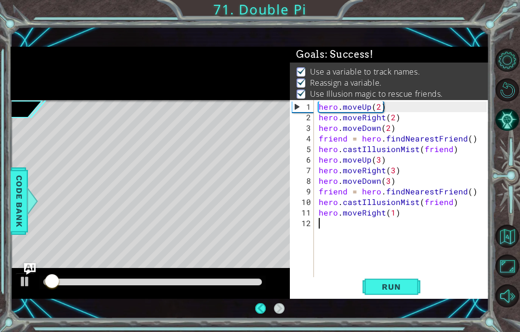
scroll to position [2, 0]
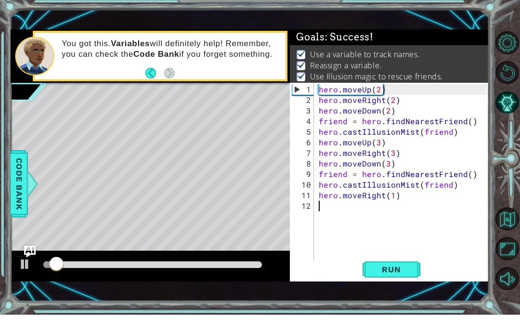
click at [391, 277] on button "Run" at bounding box center [392, 287] width 58 height 20
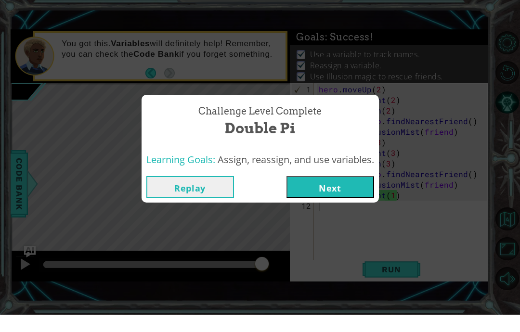
scroll to position [20, 0]
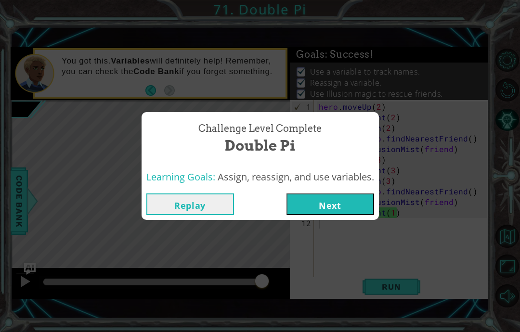
click at [309, 202] on button "Next" at bounding box center [330, 205] width 88 height 22
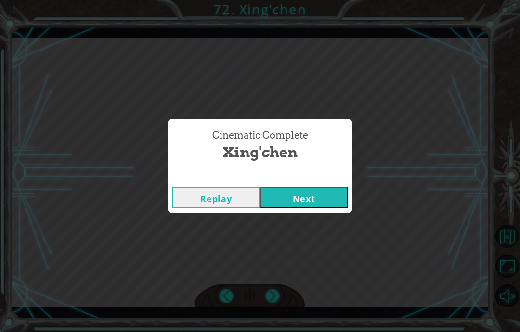
click at [313, 216] on div "Cinematic Complete Xing'chen Replay Next" at bounding box center [260, 166] width 520 height 332
click at [326, 207] on button "Next" at bounding box center [304, 198] width 88 height 22
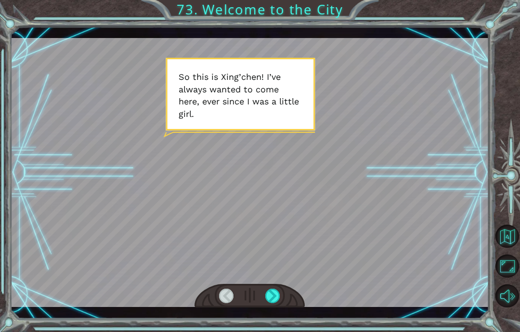
click at [276, 314] on div "Temporary Text S o t h i s i s X i n g ’ c h e n ! I ’ v e a l w a y s w a n t …" at bounding box center [250, 172] width 479 height 292
click at [273, 317] on div "Temporary Text S o t h i s i s X i n g ’ c h e n ! I ’ v e a l w a y s w a n t …" at bounding box center [250, 172] width 479 height 292
click at [273, 319] on div "Temporary Text S o t h i s i s X i n g ’ c h e n ! I ’ v e a l w a y s w a n t …" at bounding box center [260, 166] width 520 height 332
click at [269, 319] on div "Temporary Text S o t h i s i s X i n g ’ c h e n ! I ’ v e a l w a y s w a n t …" at bounding box center [260, 166] width 520 height 332
click at [271, 314] on div "Temporary Text S o t h i s i s X i n g ’ c h e n ! I ’ v e a l w a y s w a n t …" at bounding box center [250, 172] width 479 height 292
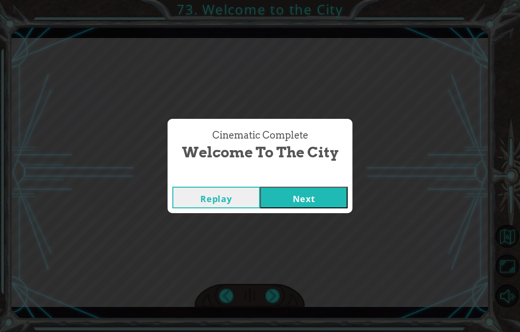
click at [325, 228] on div "Cinematic Complete Welcome to the City Replay Next" at bounding box center [260, 166] width 520 height 332
click at [332, 216] on div "Cinematic Complete Welcome to the City Replay Next" at bounding box center [260, 166] width 520 height 332
click at [310, 198] on button "Next" at bounding box center [304, 198] width 88 height 22
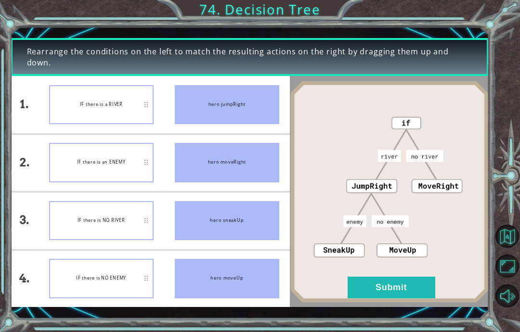
click at [407, 288] on button "Submit" at bounding box center [392, 288] width 88 height 22
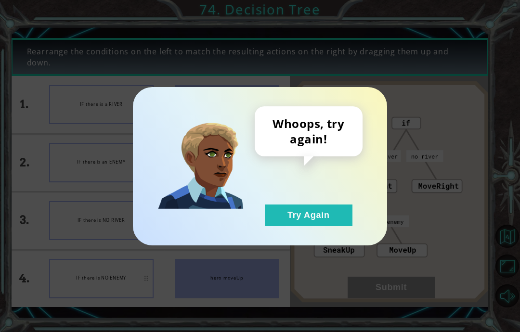
click at [407, 316] on div "Whoops, try again! Try Again" at bounding box center [260, 166] width 520 height 332
click at [317, 243] on div "Whoops, try again! Try Again" at bounding box center [260, 166] width 254 height 158
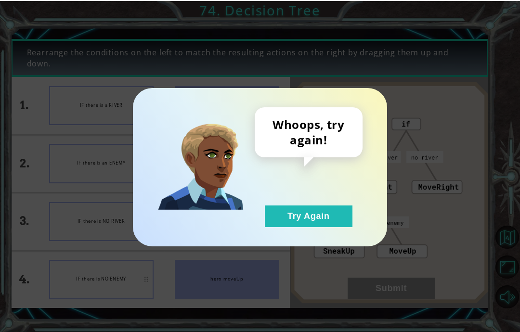
click at [322, 216] on button "Try Again" at bounding box center [309, 216] width 88 height 22
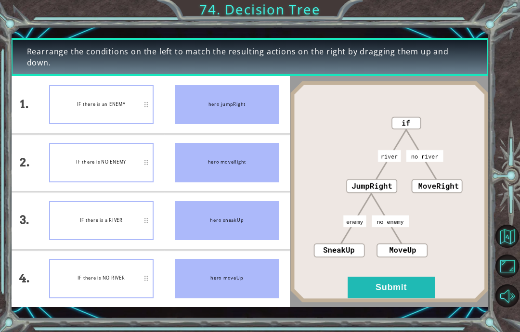
click at [389, 285] on button "Submit" at bounding box center [392, 288] width 88 height 22
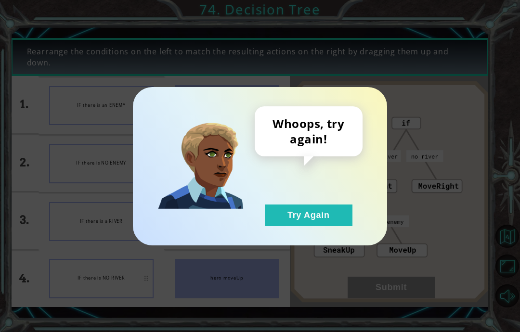
click at [323, 217] on button "Try Again" at bounding box center [309, 216] width 88 height 22
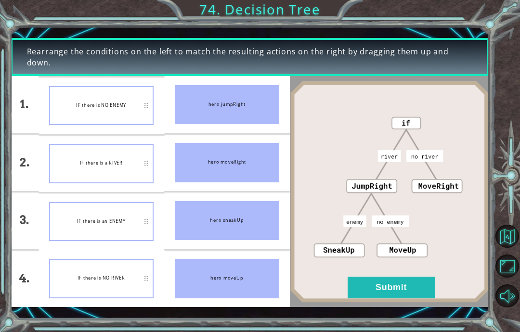
scroll to position [39, 0]
click at [397, 300] on img at bounding box center [389, 192] width 199 height 222
click at [386, 290] on button "Submit" at bounding box center [392, 288] width 88 height 22
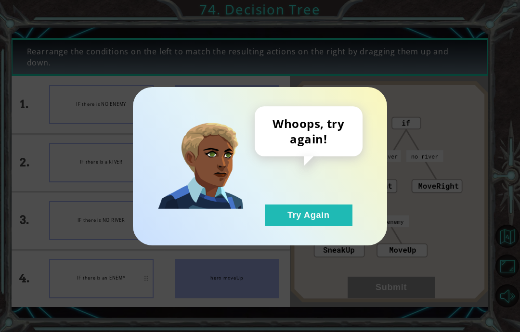
click at [344, 222] on button "Try Again" at bounding box center [309, 216] width 88 height 22
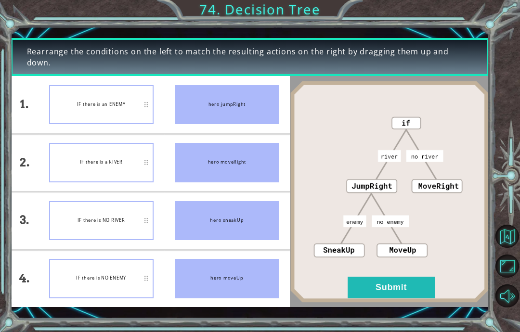
click at [414, 290] on button "Submit" at bounding box center [392, 288] width 88 height 22
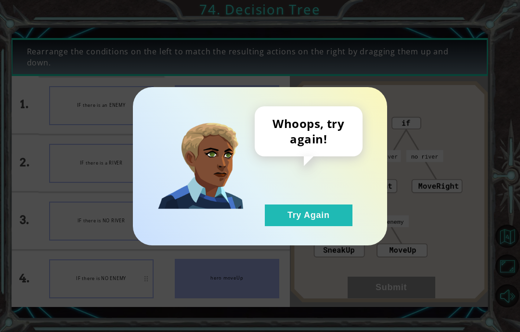
click at [313, 217] on button "Try Again" at bounding box center [309, 216] width 88 height 22
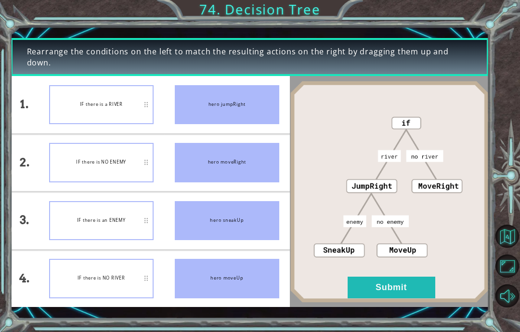
click at [398, 286] on button "Submit" at bounding box center [392, 288] width 88 height 22
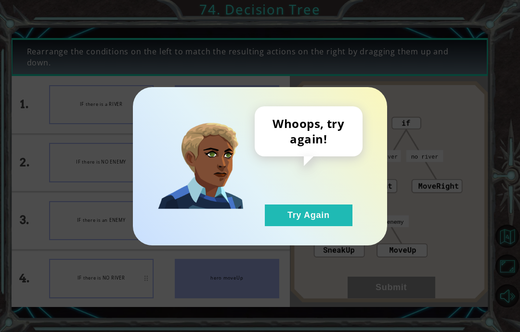
click at [340, 217] on button "Try Again" at bounding box center [309, 216] width 88 height 22
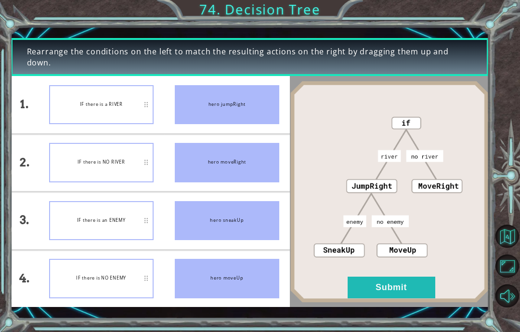
click at [382, 289] on button "Submit" at bounding box center [392, 288] width 88 height 22
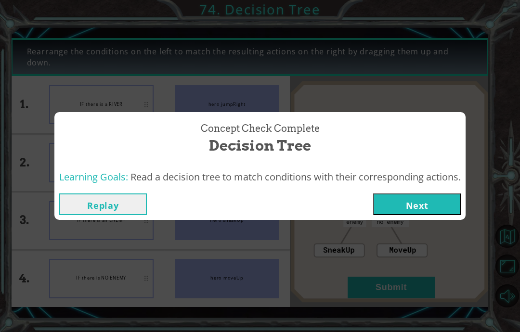
click at [411, 196] on button "Next" at bounding box center [417, 205] width 88 height 22
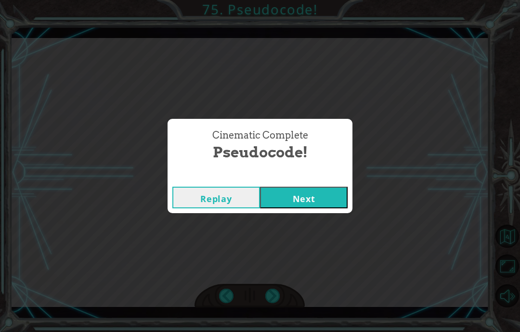
click at [322, 201] on button "Next" at bounding box center [304, 198] width 88 height 22
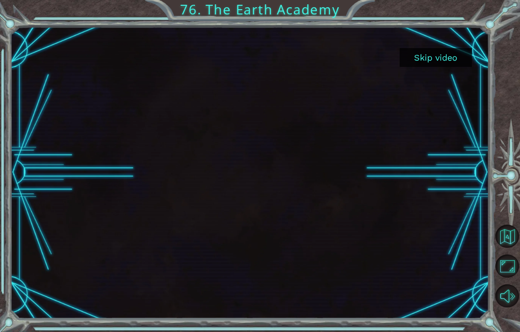
click at [447, 99] on div at bounding box center [250, 172] width 479 height 269
click at [507, 278] on button "Maximize Browser" at bounding box center [506, 266] width 23 height 23
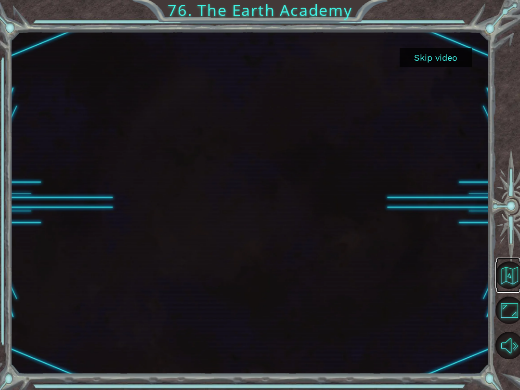
click at [513, 274] on button "Back to Map" at bounding box center [508, 274] width 27 height 27
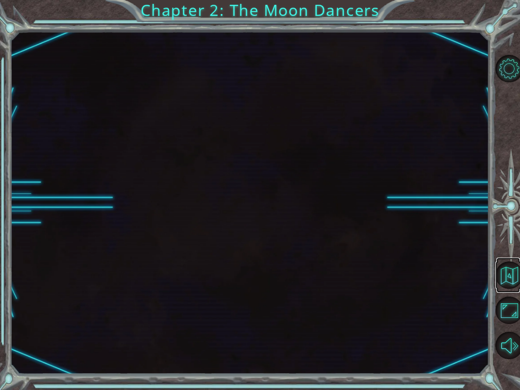
click at [505, 281] on button "Back to Map" at bounding box center [508, 274] width 27 height 27
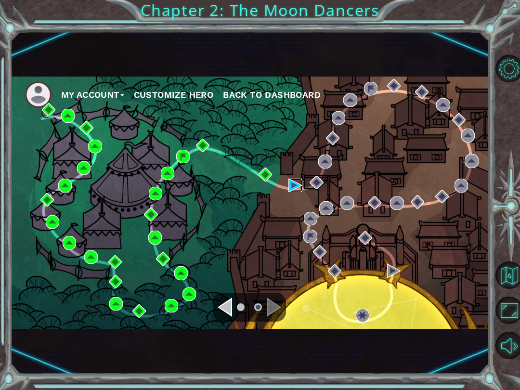
click at [301, 182] on img at bounding box center [294, 185] width 13 height 13
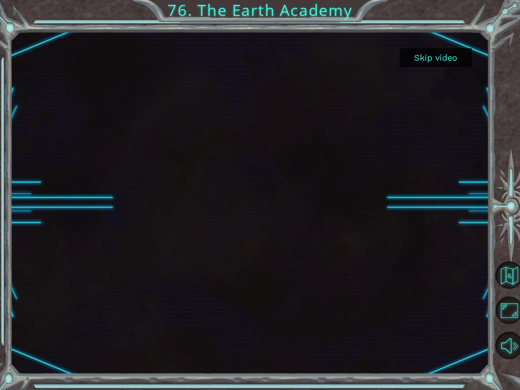
click at [419, 40] on div at bounding box center [250, 202] width 479 height 343
click at [429, 53] on button "Skip video" at bounding box center [436, 57] width 72 height 19
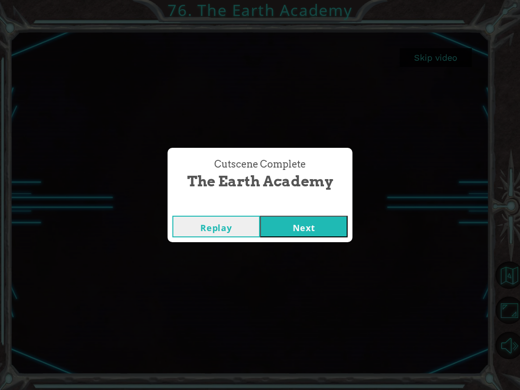
click at [324, 219] on button "Next" at bounding box center [304, 227] width 88 height 22
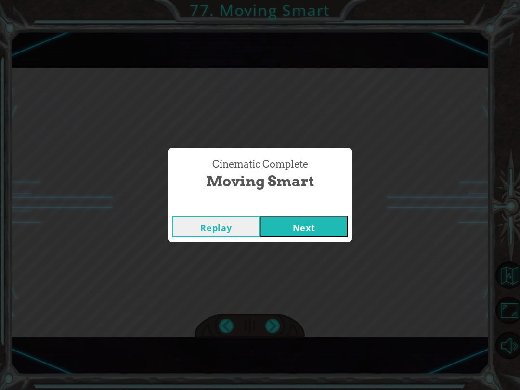
click at [327, 232] on button "Next" at bounding box center [304, 227] width 88 height 22
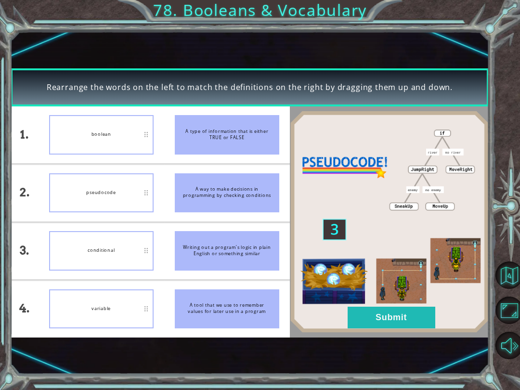
click at [383, 322] on button "Submit" at bounding box center [392, 318] width 88 height 22
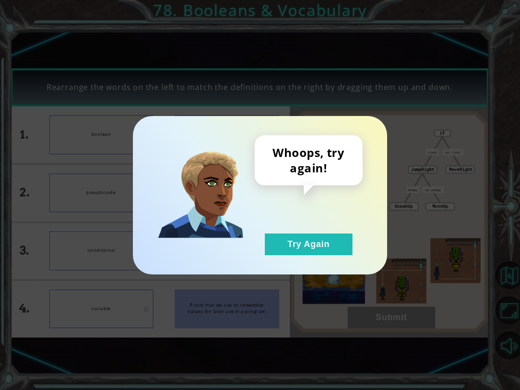
click at [342, 241] on button "Try Again" at bounding box center [309, 245] width 88 height 22
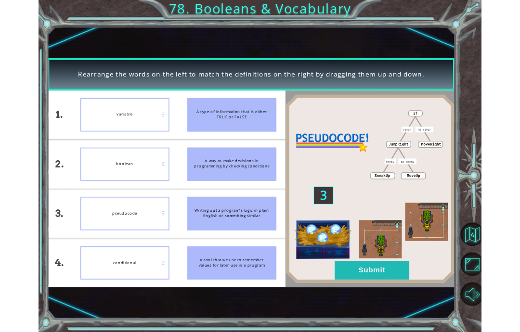
scroll to position [29, 0]
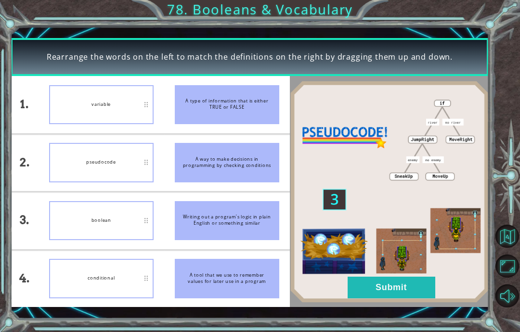
click at [403, 284] on button "Submit" at bounding box center [392, 288] width 88 height 22
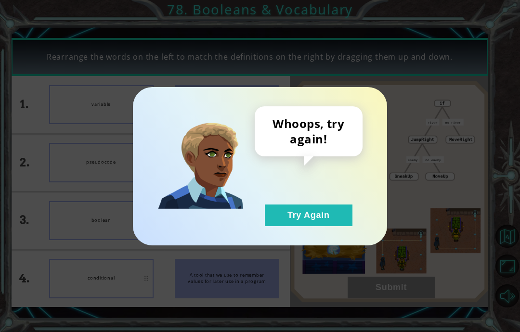
click at [334, 220] on button "Try Again" at bounding box center [309, 216] width 88 height 22
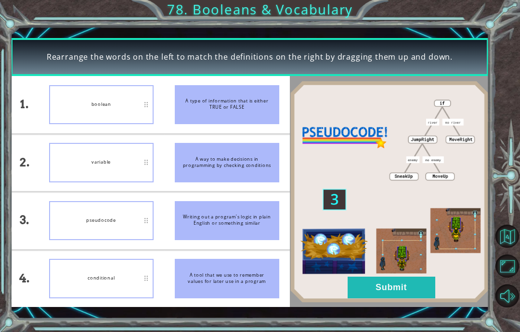
click at [386, 292] on button "Submit" at bounding box center [392, 288] width 88 height 22
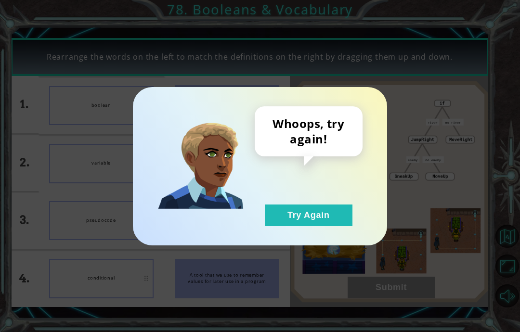
click at [316, 215] on button "Try Again" at bounding box center [309, 216] width 88 height 22
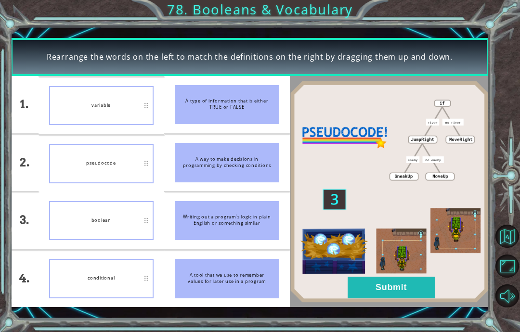
click at [418, 287] on button "Submit" at bounding box center [392, 288] width 88 height 22
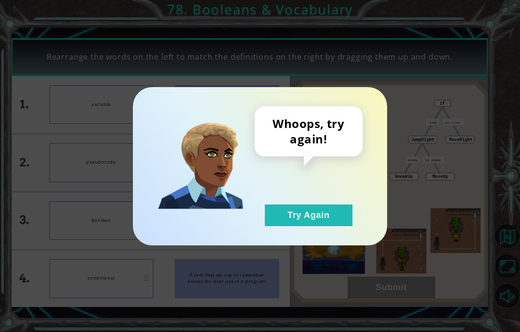
click at [316, 205] on button "Try Again" at bounding box center [309, 216] width 88 height 22
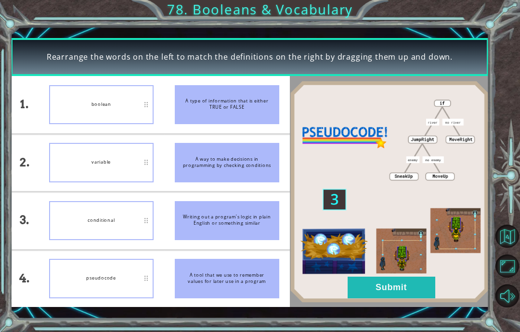
click at [395, 303] on img at bounding box center [389, 192] width 199 height 222
click at [390, 292] on button "Submit" at bounding box center [392, 288] width 88 height 22
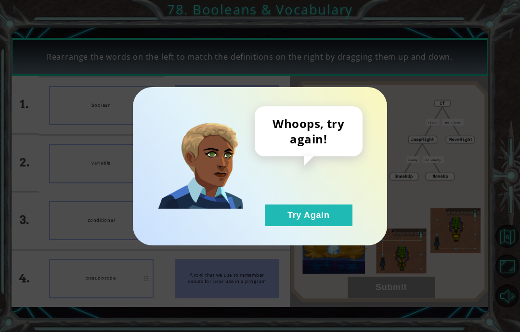
scroll to position [39, 0]
click at [300, 211] on button "Try Again" at bounding box center [309, 216] width 88 height 22
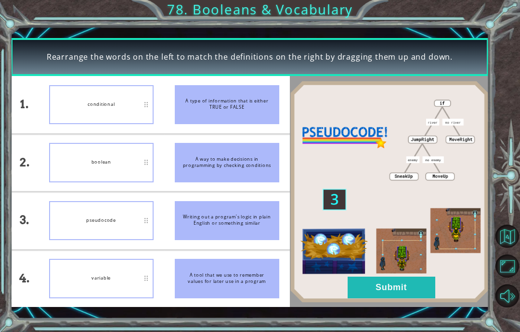
click at [397, 289] on button "Submit" at bounding box center [392, 288] width 88 height 22
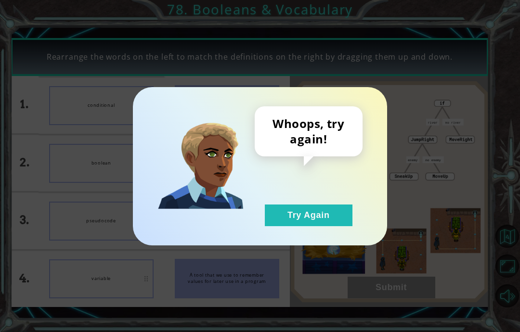
click at [312, 202] on div "Whoops, try again! Try Again" at bounding box center [309, 166] width 108 height 120
click at [307, 220] on button "Try Again" at bounding box center [309, 216] width 88 height 22
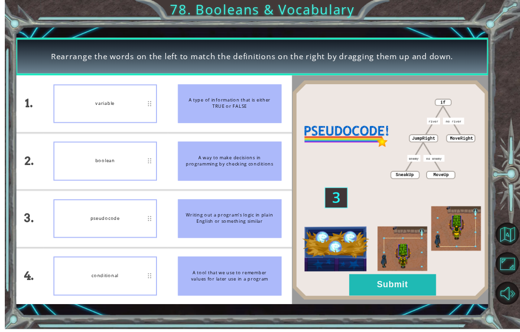
scroll to position [13, 0]
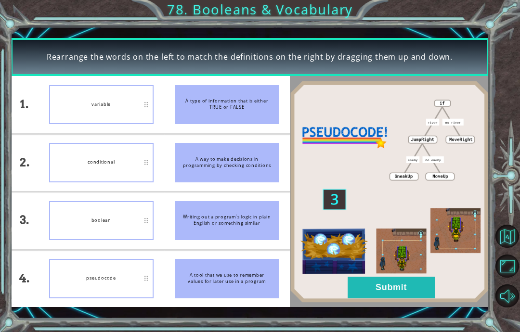
click at [394, 292] on button "Submit" at bounding box center [392, 288] width 88 height 22
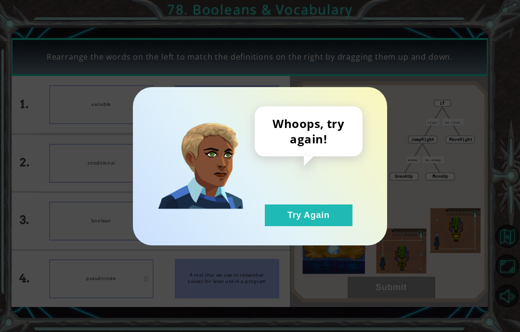
click at [303, 233] on div "Whoops, try again! Try Again" at bounding box center [260, 166] width 254 height 158
click at [288, 213] on button "Try Again" at bounding box center [309, 216] width 88 height 22
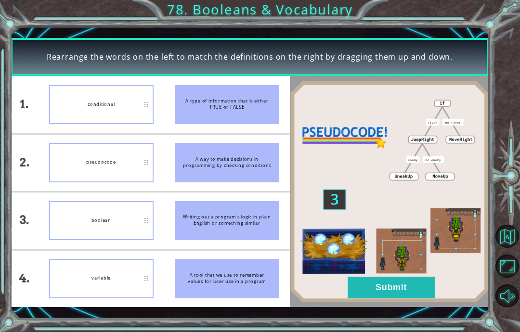
click at [385, 280] on button "Submit" at bounding box center [392, 288] width 88 height 22
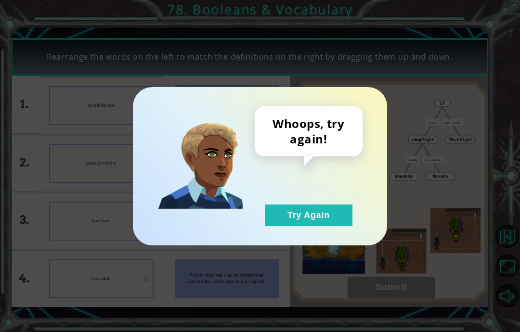
click at [297, 205] on button "Try Again" at bounding box center [309, 216] width 88 height 22
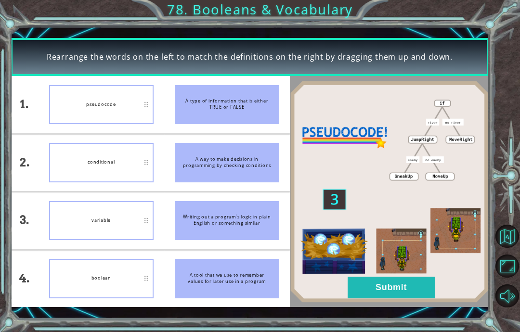
click at [388, 295] on button "Submit" at bounding box center [392, 288] width 88 height 22
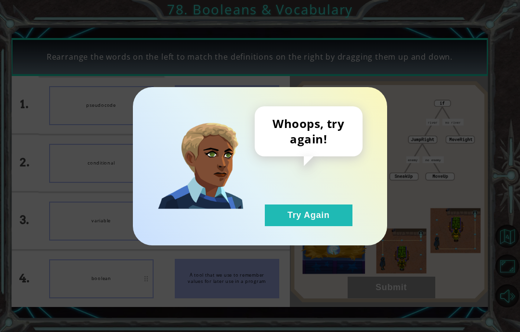
click at [320, 223] on button "Try Again" at bounding box center [309, 216] width 88 height 22
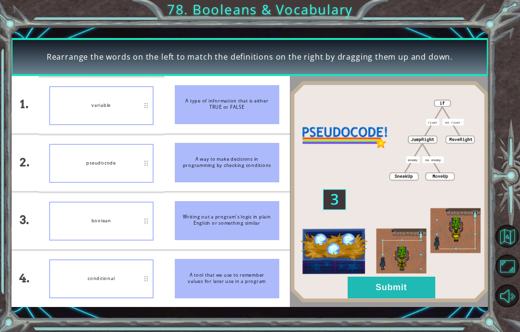
click at [384, 291] on button "Submit" at bounding box center [392, 288] width 88 height 22
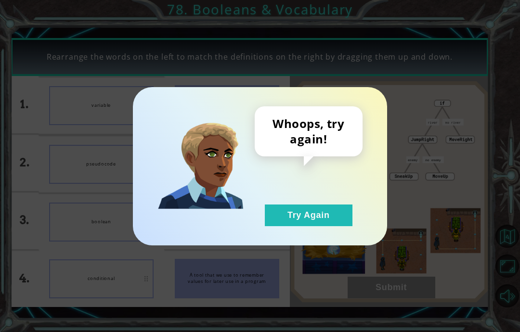
click at [306, 208] on button "Try Again" at bounding box center [309, 216] width 88 height 22
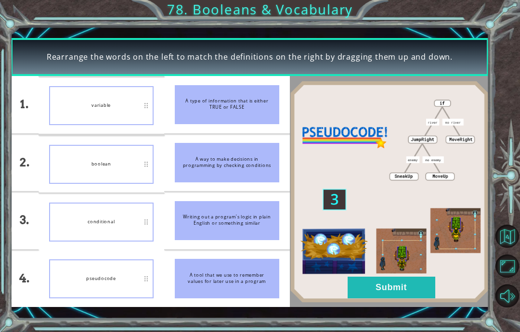
click at [388, 299] on img at bounding box center [389, 192] width 199 height 222
click at [354, 298] on button "Submit" at bounding box center [392, 288] width 88 height 22
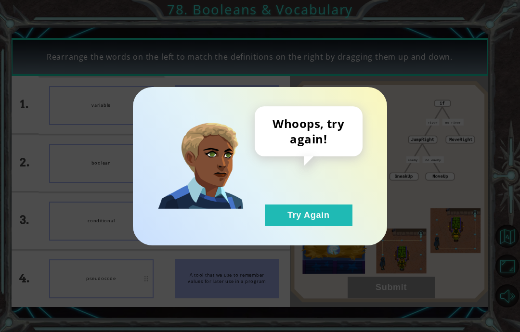
click at [311, 208] on button "Try Again" at bounding box center [309, 216] width 88 height 22
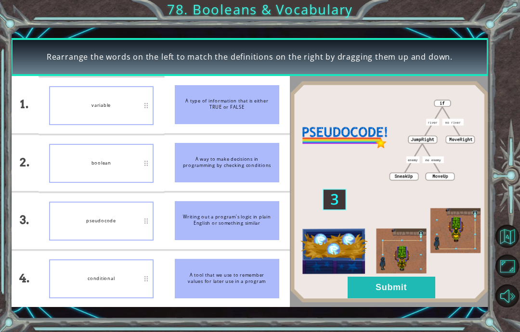
click at [388, 303] on img at bounding box center [389, 192] width 199 height 222
click at [378, 292] on button "Submit" at bounding box center [392, 288] width 88 height 22
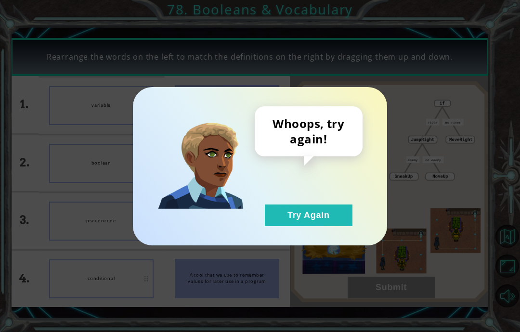
click at [332, 225] on button "Try Again" at bounding box center [309, 216] width 88 height 22
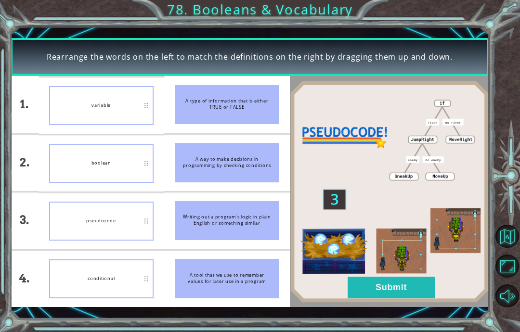
click at [310, 225] on button "Try Again" at bounding box center [309, 216] width 88 height 22
click at [383, 298] on button "Submit" at bounding box center [392, 288] width 88 height 22
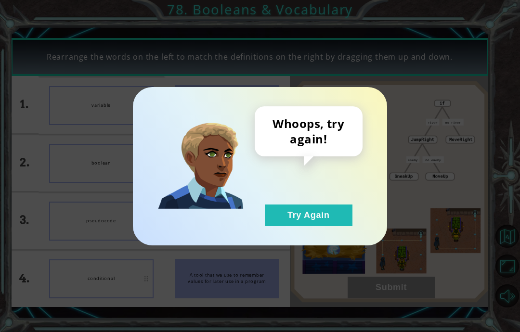
click at [298, 214] on button "Try Again" at bounding box center [309, 216] width 88 height 22
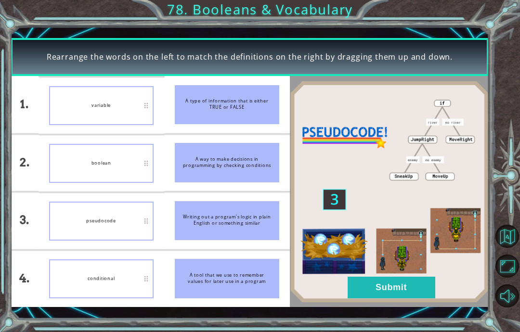
click at [367, 284] on button "Submit" at bounding box center [392, 288] width 88 height 22
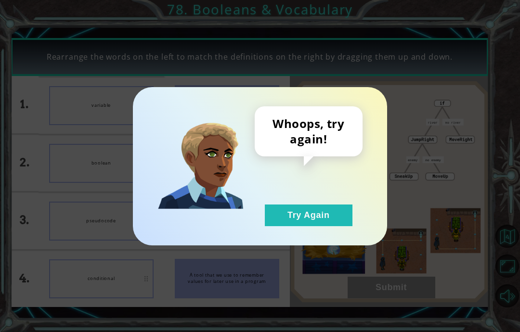
click at [279, 209] on button "Try Again" at bounding box center [309, 216] width 88 height 22
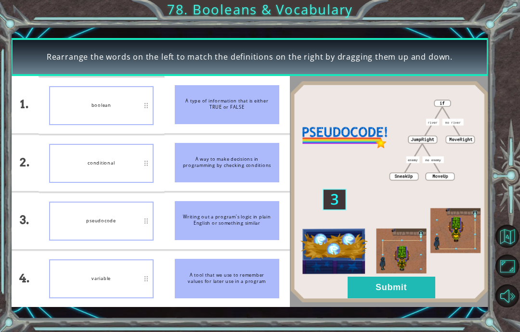
click at [413, 294] on button "Submit" at bounding box center [392, 288] width 88 height 22
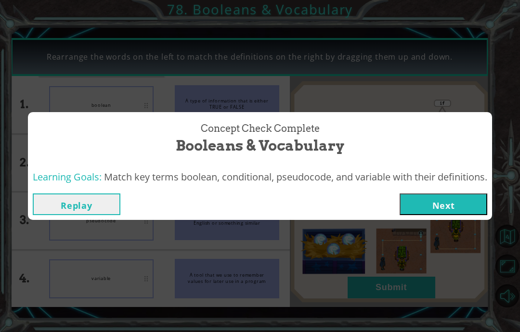
click at [458, 205] on button "Next" at bounding box center [444, 205] width 88 height 22
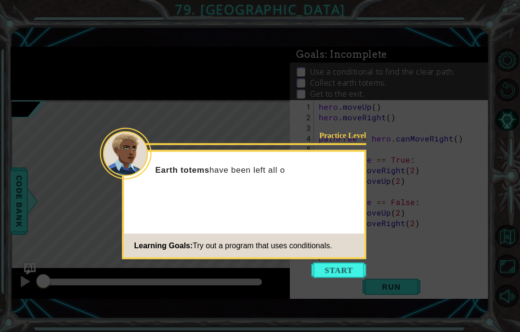
scroll to position [39, 0]
click at [348, 263] on button "Start" at bounding box center [339, 270] width 55 height 15
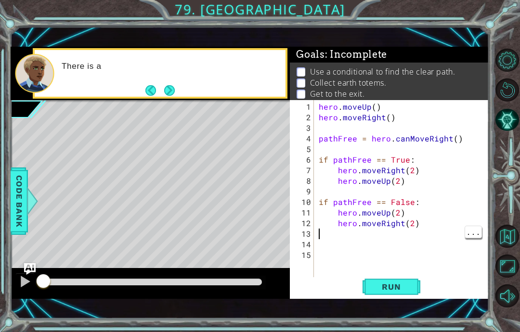
click at [340, 234] on div "hero . moveUp ( ) hero . moveRight ( ) pathFree = hero . canMoveRight ( ) if pa…" at bounding box center [404, 202] width 175 height 201
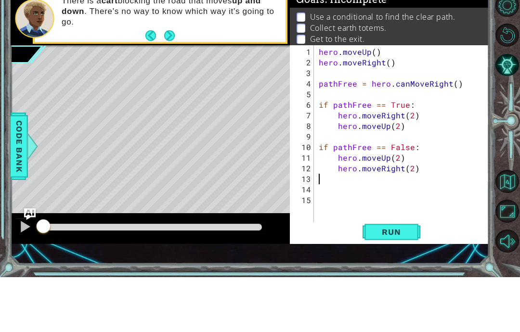
click at [415, 277] on button "Run" at bounding box center [392, 287] width 58 height 20
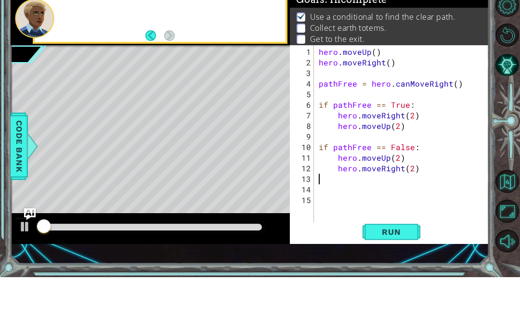
scroll to position [2, 0]
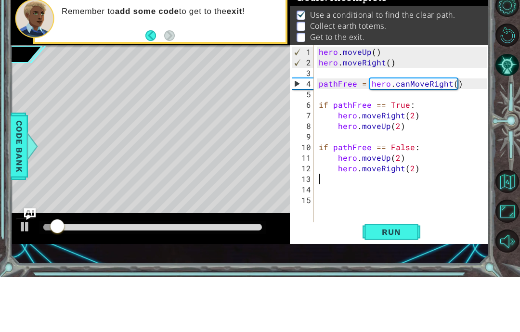
click at [388, 282] on span "Run" at bounding box center [391, 287] width 38 height 10
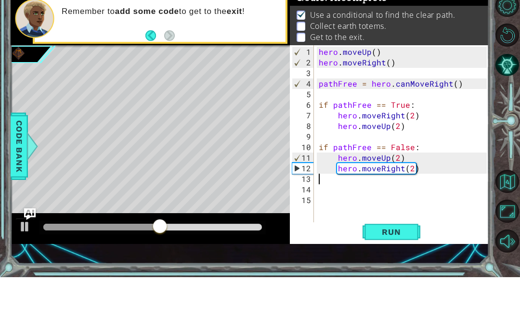
click at [407, 282] on span "Run" at bounding box center [391, 287] width 38 height 10
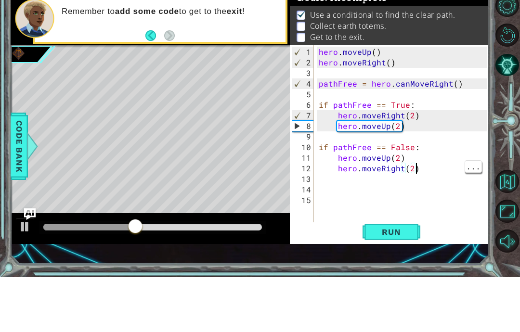
click at [424, 170] on div "hero . moveUp ( ) hero . moveRight ( ) pathFree = hero . canMoveRight ( ) if pa…" at bounding box center [404, 202] width 175 height 201
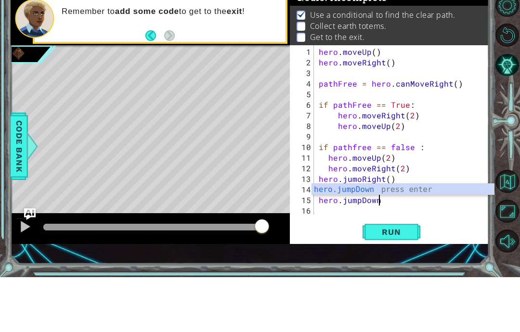
scroll to position [12, 31]
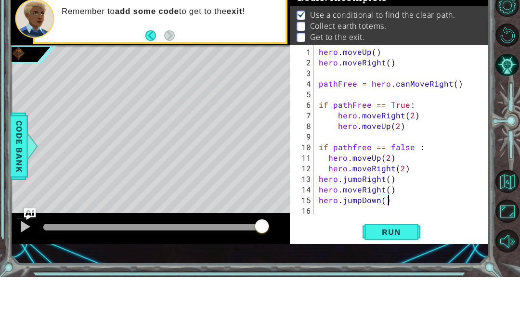
click at [322, 214] on div "hero . moveUp ( ) hero . moveRight ( ) pathFree = hero . canMoveRight ( ) if pa…" at bounding box center [404, 197] width 175 height 191
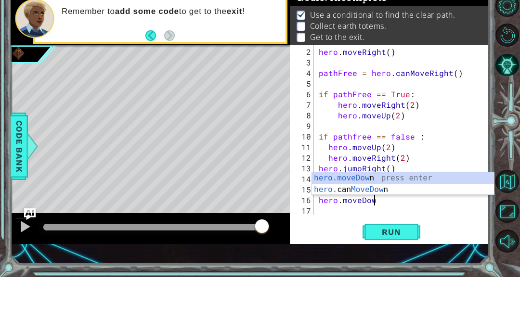
scroll to position [12, 68]
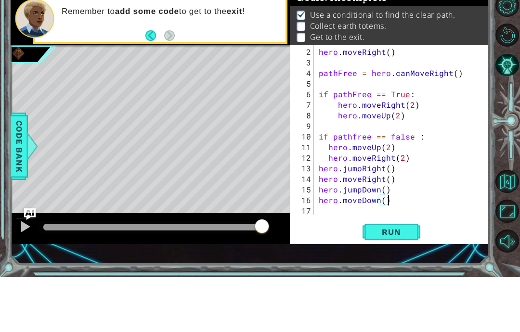
click at [400, 282] on span "Run" at bounding box center [391, 287] width 38 height 10
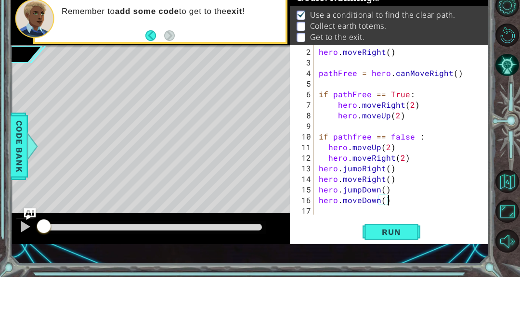
scroll to position [12, 38]
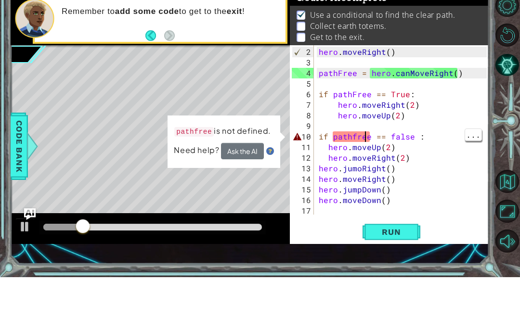
click at [358, 138] on div "hero . moveRight ( ) pathFree = hero . canMoveRight ( ) if pathFree == True : h…" at bounding box center [404, 197] width 175 height 191
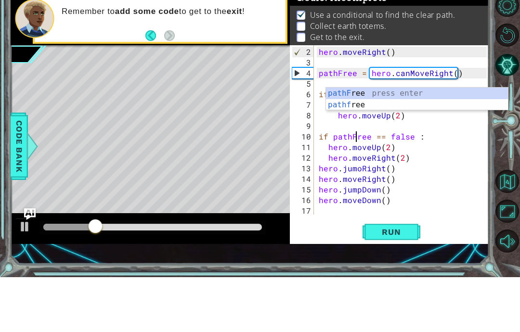
scroll to position [12, 17]
click at [403, 282] on span "Run" at bounding box center [391, 287] width 38 height 10
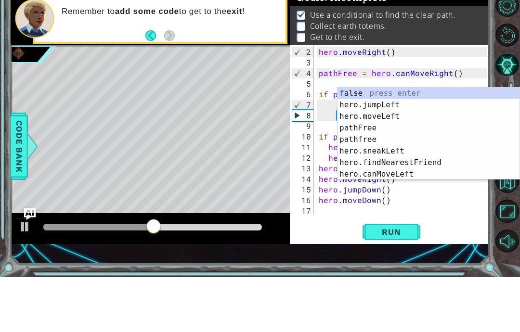
click at [396, 282] on span "Run" at bounding box center [391, 287] width 38 height 10
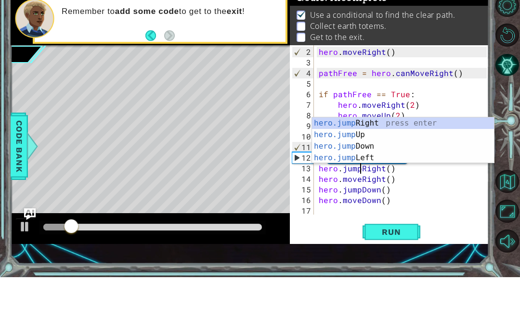
click at [401, 277] on button "Run" at bounding box center [392, 287] width 58 height 20
type textarea "abcde fg"
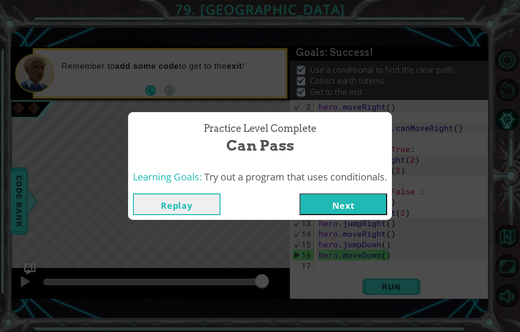
click at [328, 205] on button "Next" at bounding box center [343, 205] width 88 height 22
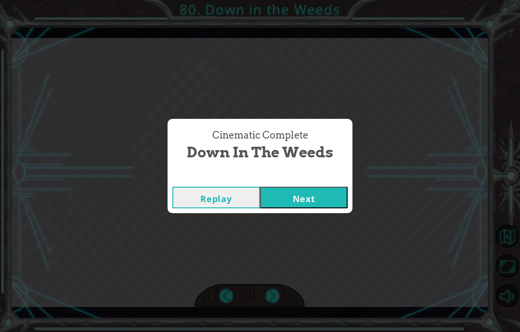
click at [314, 230] on div "Cinematic Complete Down in the Weeds Replay Next" at bounding box center [260, 166] width 520 height 332
click at [314, 252] on div "Cinematic Complete Down in the Weeds Replay Next" at bounding box center [260, 166] width 520 height 332
click at [324, 236] on div "Cinematic Complete Down in the Weeds Replay Next" at bounding box center [260, 166] width 520 height 332
click at [310, 229] on div "Cinematic Complete Down in the Weeds Replay Next" at bounding box center [260, 166] width 520 height 332
click at [297, 235] on div "Cinematic Complete Down in the Weeds Replay Next" at bounding box center [260, 166] width 520 height 332
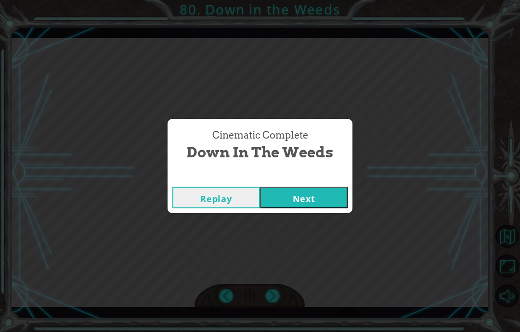
click at [299, 234] on div "Cinematic Complete Down in the Weeds Replay Next" at bounding box center [260, 166] width 520 height 332
click at [340, 240] on div "Cinematic Complete Down in the Weeds Replay Next" at bounding box center [260, 166] width 520 height 332
click at [307, 201] on button "Next" at bounding box center [304, 198] width 88 height 22
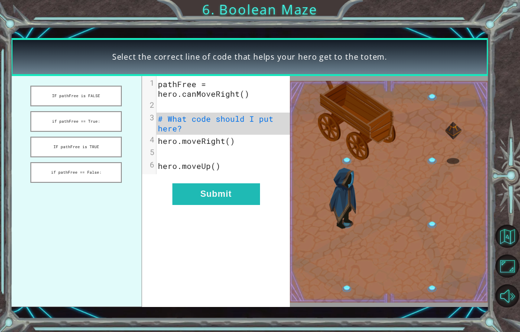
click at [56, 143] on button "IF pathFree is TRUE" at bounding box center [75, 147] width 91 height 21
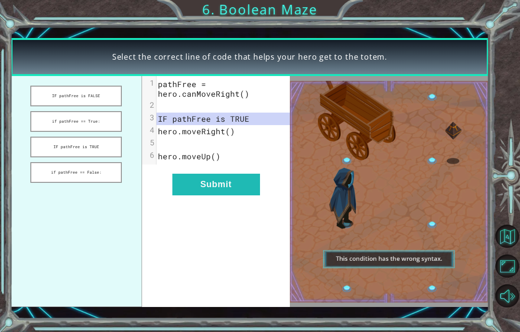
click at [238, 186] on button "Submit" at bounding box center [216, 185] width 88 height 22
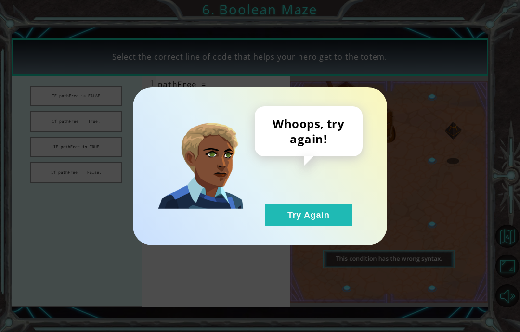
click at [304, 214] on button "Try Again" at bounding box center [309, 216] width 88 height 22
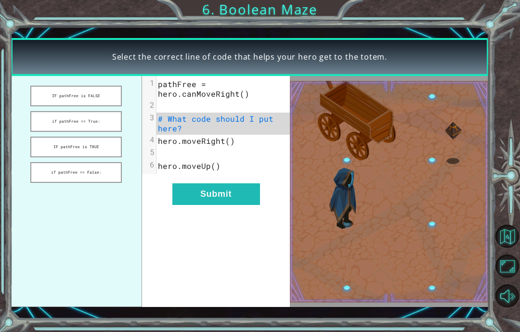
click at [54, 170] on button "if pathFree == False:" at bounding box center [75, 172] width 91 height 21
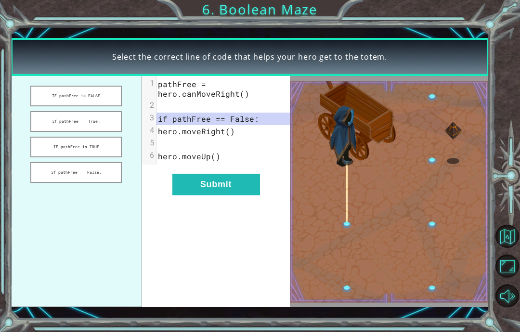
click at [230, 192] on button "Submit" at bounding box center [216, 185] width 88 height 22
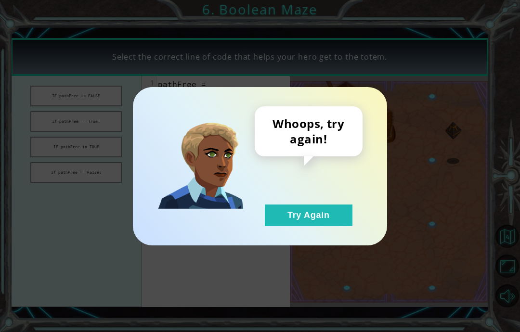
click at [278, 221] on button "Try Again" at bounding box center [309, 216] width 88 height 22
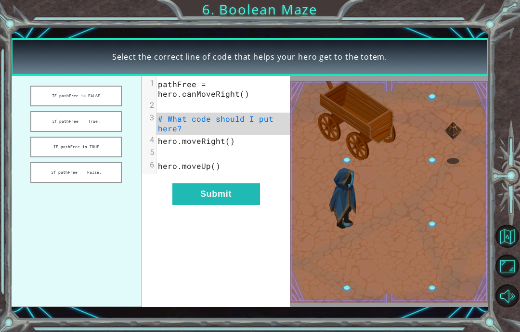
click at [52, 120] on button "if pathFree == True:" at bounding box center [75, 121] width 91 height 21
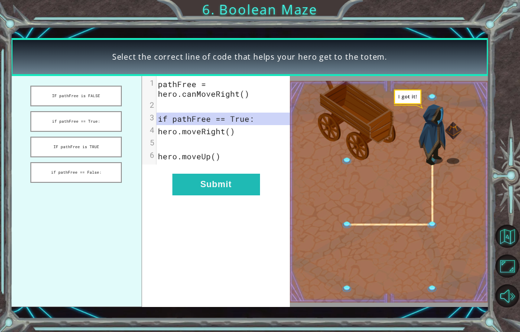
click at [239, 195] on button "Submit" at bounding box center [216, 185] width 88 height 22
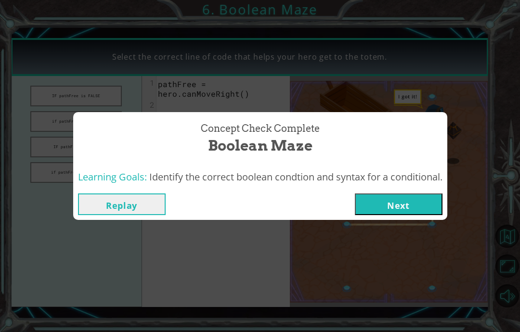
click at [409, 207] on button "Next" at bounding box center [399, 205] width 88 height 22
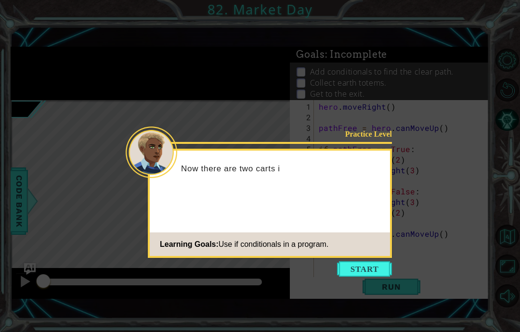
click at [371, 265] on button "Start" at bounding box center [364, 268] width 55 height 15
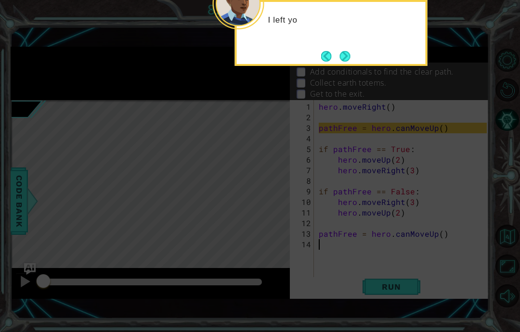
click at [372, 261] on icon at bounding box center [260, 77] width 520 height 509
click at [344, 56] on button "Next" at bounding box center [344, 56] width 11 height 11
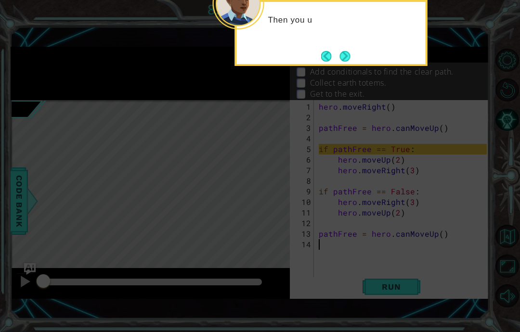
click at [348, 61] on button "Next" at bounding box center [344, 56] width 11 height 11
click at [350, 55] on button "Next" at bounding box center [344, 56] width 11 height 11
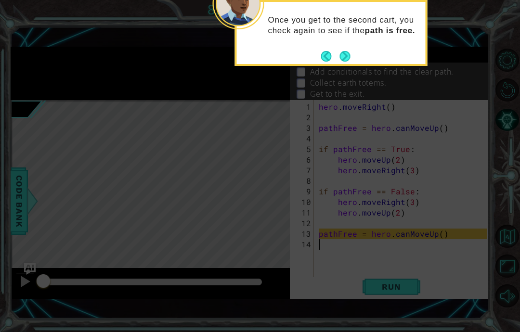
click at [350, 60] on button "Next" at bounding box center [345, 56] width 11 height 11
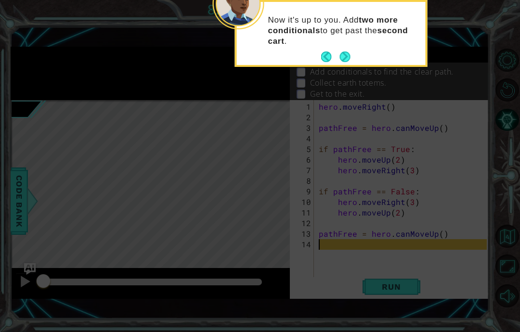
click at [344, 54] on button "Next" at bounding box center [344, 57] width 11 height 11
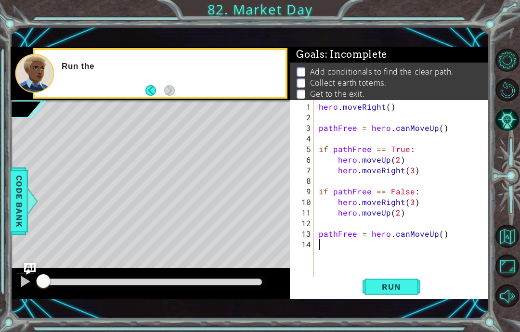
click at [346, 59] on span ": Incomplete" at bounding box center [356, 55] width 62 height 12
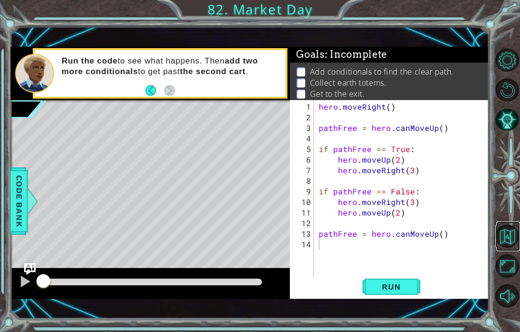
click at [513, 248] on button "Back to Map" at bounding box center [506, 236] width 23 height 23
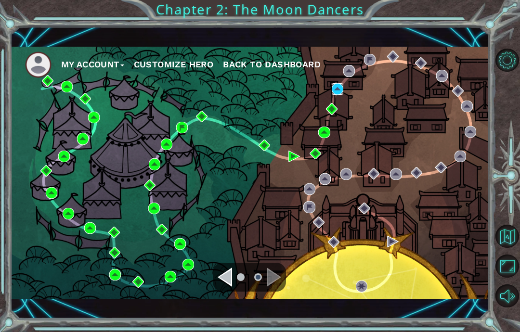
click at [341, 91] on img at bounding box center [338, 89] width 12 height 12
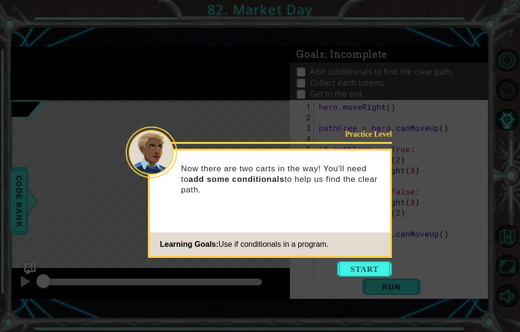
click at [362, 256] on div "Practice Level Now there are two carts in the way! You'll need to add some cond…" at bounding box center [270, 203] width 244 height 109
click at [364, 269] on button "Start" at bounding box center [364, 268] width 55 height 15
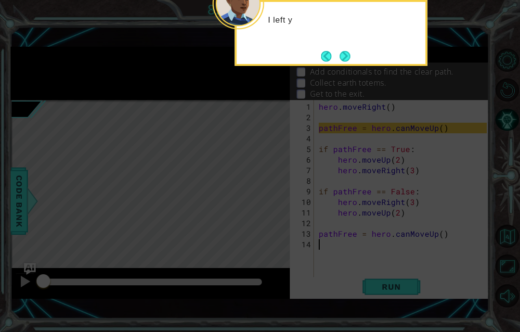
click at [370, 264] on icon at bounding box center [260, 77] width 520 height 509
click at [338, 61] on button "Back" at bounding box center [330, 56] width 19 height 11
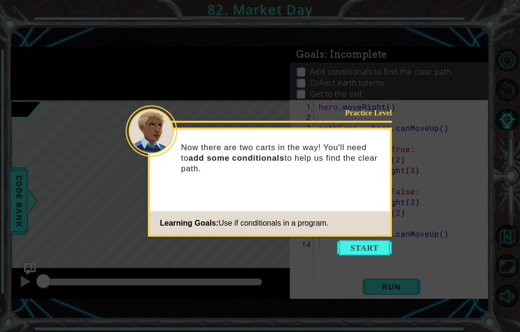
click at [367, 242] on button "Start" at bounding box center [364, 247] width 55 height 15
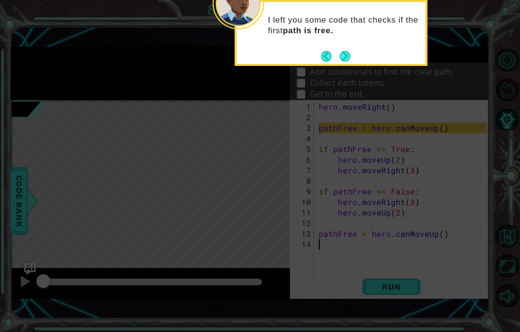
click at [350, 54] on button "Next" at bounding box center [344, 56] width 11 height 11
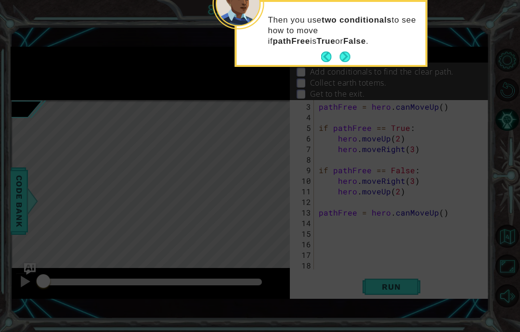
scroll to position [21, 0]
click at [346, 56] on button "Next" at bounding box center [344, 57] width 11 height 11
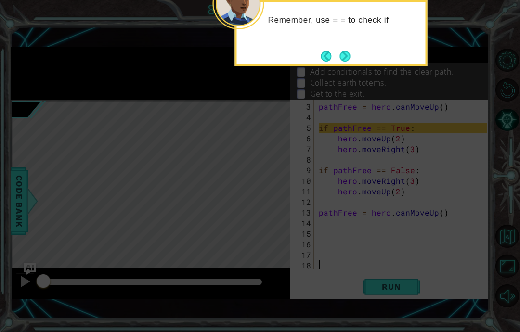
scroll to position [0, 0]
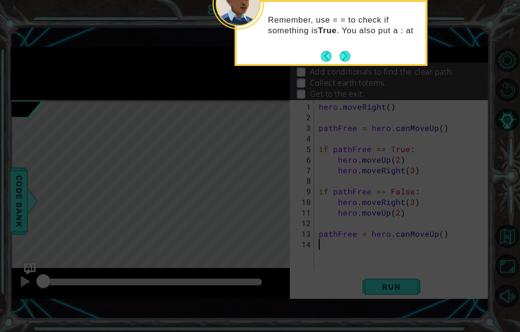
click at [343, 61] on button "Next" at bounding box center [344, 56] width 11 height 11
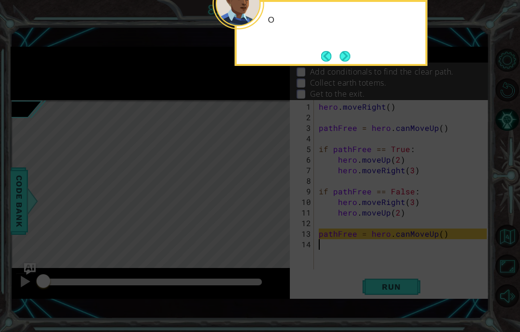
click at [347, 62] on button "Next" at bounding box center [344, 56] width 11 height 11
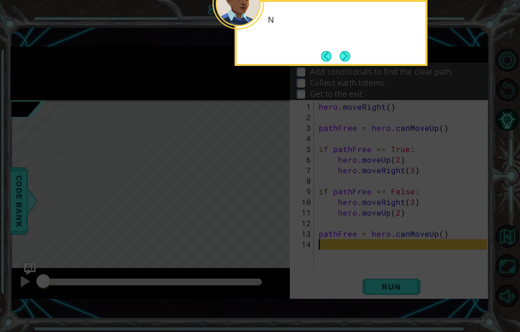
click at [339, 56] on button "Next" at bounding box center [344, 56] width 11 height 11
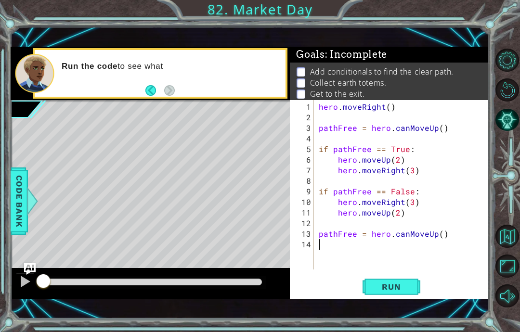
click at [343, 60] on span ": Incomplete" at bounding box center [356, 55] width 62 height 12
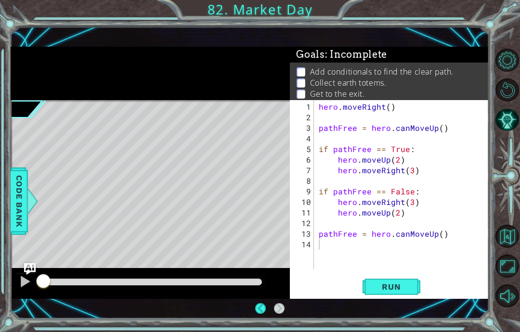
scroll to position [39, 0]
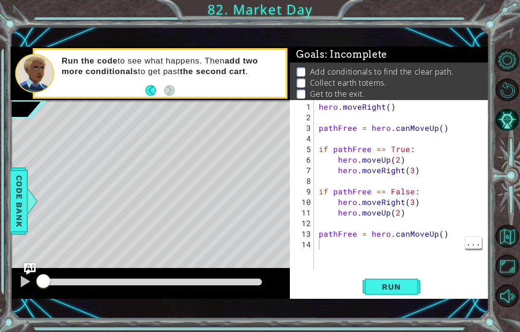
click at [325, 253] on div "hero . moveRight ( ) pathFree = hero . canMoveUp ( ) if pathFree == True : hero…" at bounding box center [404, 197] width 175 height 191
click at [321, 253] on div "hero . moveRight ( ) pathFree = hero . canMoveUp ( ) if pathFree == True : hero…" at bounding box center [404, 197] width 175 height 191
click at [328, 249] on div "hero . moveRight ( ) pathFree = hero . canMoveUp ( ) if pathFree == True : hero…" at bounding box center [404, 197] width 175 height 191
click at [327, 247] on div "hero . moveRight ( ) pathFree = hero . canMoveUp ( ) if pathFree == True : hero…" at bounding box center [404, 197] width 175 height 191
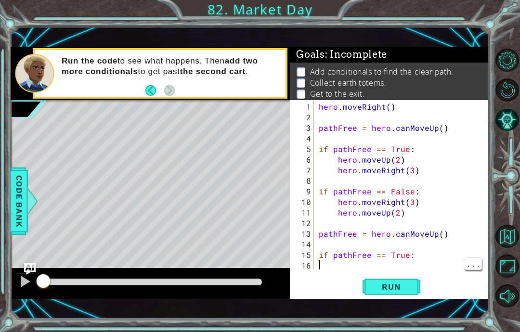
click at [325, 260] on div "hero . moveRight ( ) pathFree = hero . canMoveUp ( ) if pathFree == True : hero…" at bounding box center [404, 197] width 175 height 191
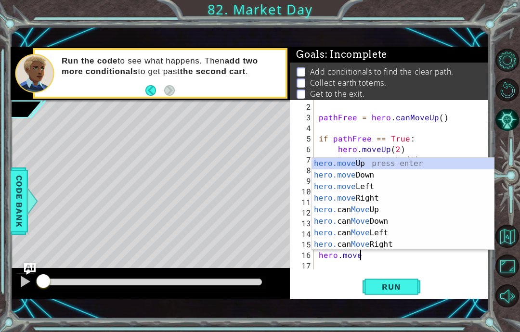
scroll to position [12, 50]
click at [422, 166] on div "hero.move Up press enter hero.move Down press enter hero.move Left press enter …" at bounding box center [403, 216] width 182 height 116
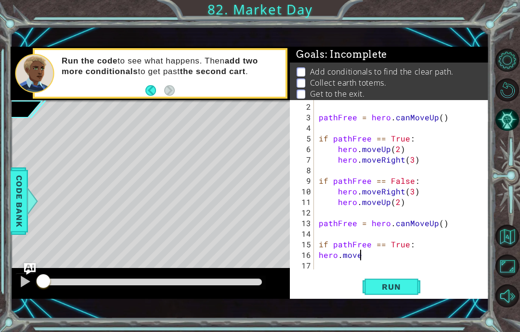
scroll to position [12, 38]
click at [317, 256] on div "pathFree = hero . canMoveUp ( ) if pathFree == True : hero . moveUp ( 2 ) hero …" at bounding box center [402, 184] width 170 height 169
click at [405, 260] on div "pathFree = hero . canMoveUp ( ) if pathFree == True : hero . moveUp ( 2 ) hero …" at bounding box center [404, 197] width 175 height 191
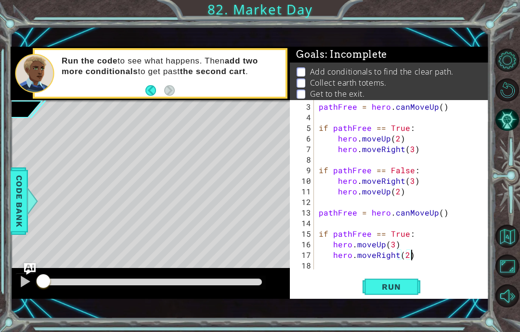
scroll to position [12, 22]
click at [418, 257] on div "pathFree = hero . canMoveUp ( ) if pathFree == True : hero . moveUp ( 2 ) hero …" at bounding box center [404, 197] width 175 height 191
click at [331, 270] on div "pathFree = hero . canMoveUp ( ) if pathFree == True : hero . moveUp ( 2 ) hero …" at bounding box center [404, 197] width 175 height 191
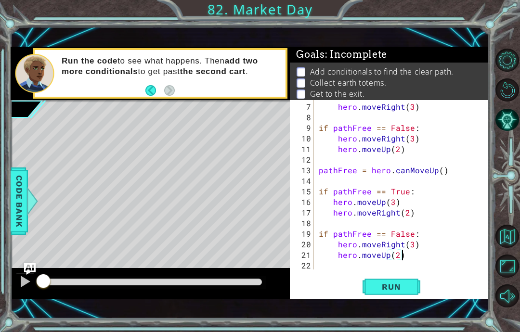
scroll to position [12, 77]
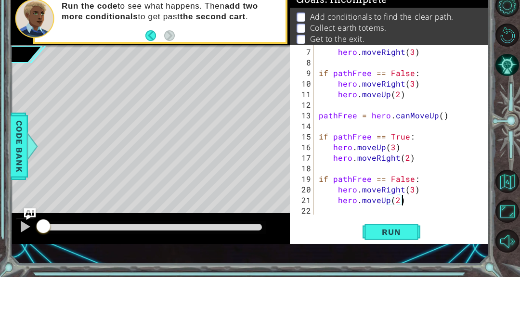
click at [411, 277] on button "Run" at bounding box center [392, 287] width 58 height 20
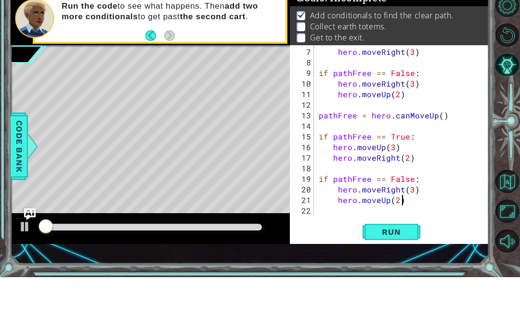
scroll to position [2, 0]
click at [404, 282] on span "Run" at bounding box center [391, 287] width 38 height 10
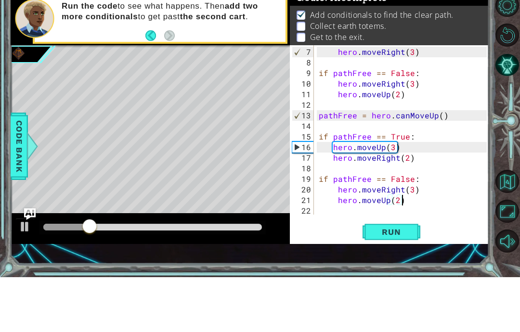
click at [411, 277] on button "Run" at bounding box center [392, 287] width 58 height 20
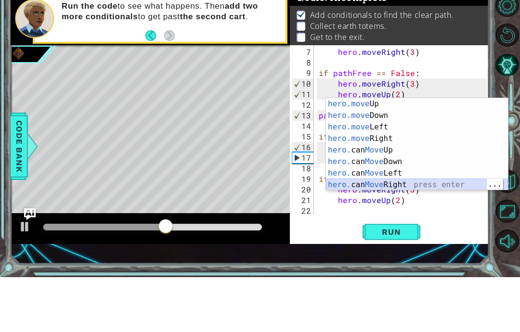
click at [436, 181] on div "hero.move Up press enter hero.move Down press enter hero.move Left press enter …" at bounding box center [417, 211] width 182 height 116
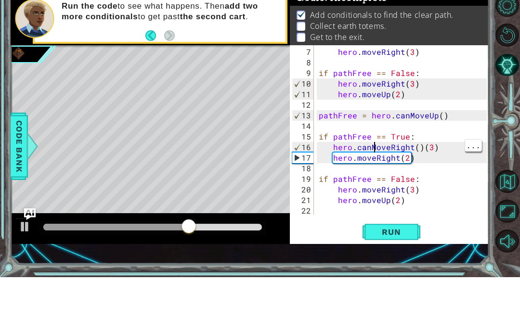
click at [376, 145] on div "hero . moveRight ( 3 ) if pathFree == False : hero . moveRight ( 3 ) hero . mov…" at bounding box center [404, 197] width 175 height 191
click at [400, 282] on span "Run" at bounding box center [391, 287] width 38 height 10
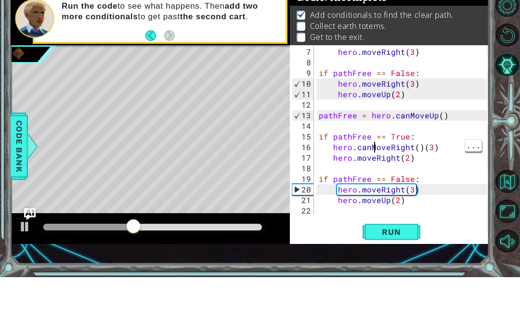
click at [406, 277] on button "Run" at bounding box center [392, 287] width 58 height 20
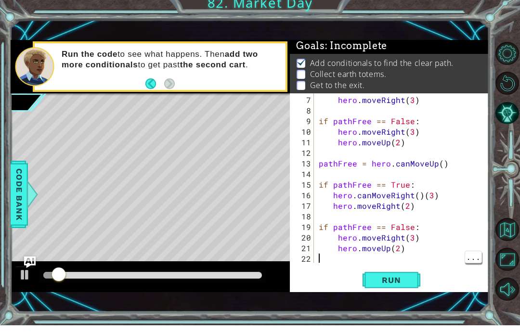
click at [395, 262] on div "hero . moveRight ( 3 ) if pathFree == False : hero . moveRight ( 3 ) hero . mov…" at bounding box center [404, 197] width 175 height 191
click at [393, 277] on button "Run" at bounding box center [392, 287] width 58 height 20
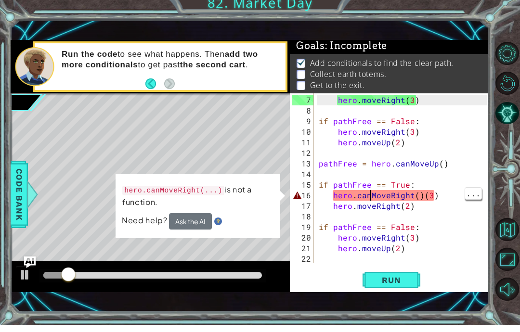
click at [372, 198] on div "hero . moveRight ( 3 ) if pathFree == False : hero . moveRight ( 3 ) hero . mov…" at bounding box center [404, 197] width 175 height 191
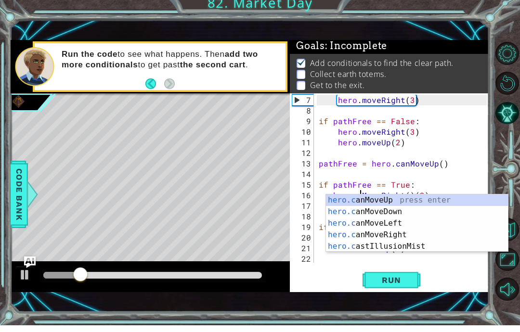
click at [402, 277] on button "Run" at bounding box center [392, 287] width 58 height 20
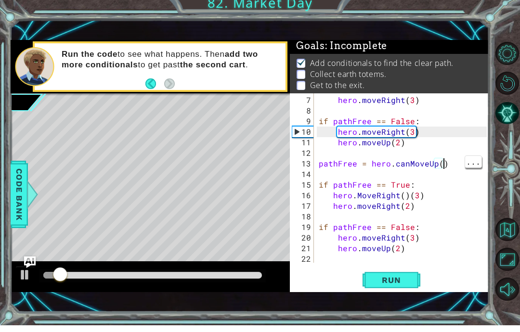
click at [364, 197] on div "hero . moveRight ( 3 ) if pathFree == False : hero . moveRight ( 3 ) hero . mov…" at bounding box center [404, 197] width 175 height 191
click at [367, 195] on div "hero . moveRight ( 3 ) if pathFree == False : hero . moveRight ( 3 ) hero . mov…" at bounding box center [404, 197] width 175 height 191
click at [364, 196] on div "hero . moveRight ( 3 ) if pathFree == False : hero . moveRight ( 3 ) hero . mov…" at bounding box center [404, 197] width 175 height 191
click at [358, 198] on div "hero . moveRight ( 3 ) if pathFree == False : hero . moveRight ( 3 ) hero . mov…" at bounding box center [404, 197] width 175 height 191
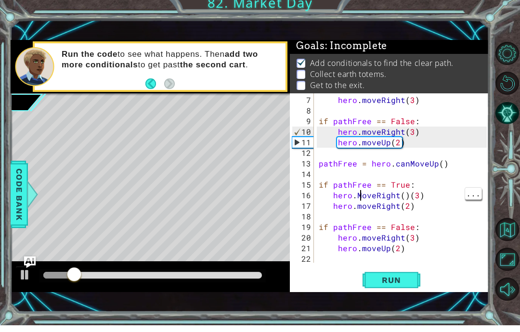
click at [362, 196] on div "hero . moveRight ( 3 ) if pathFree == False : hero . moveRight ( 3 ) hero . mov…" at bounding box center [404, 197] width 175 height 191
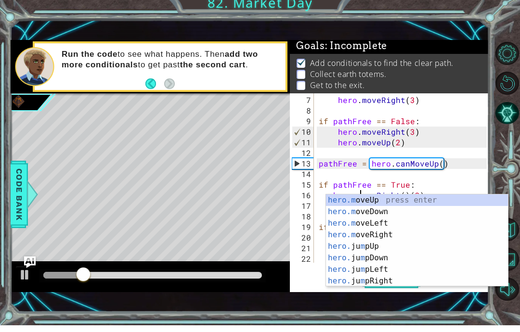
scroll to position [12, 17]
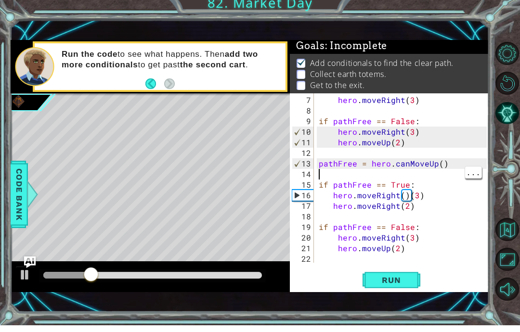
click at [400, 269] on div "abcde fg 7 8 9 10 11 12 13 14 15 16 17 18 19 20 21 22 hero . moveRight ( 3 ) if…" at bounding box center [389, 199] width 199 height 199
click at [405, 277] on button "Run" at bounding box center [392, 287] width 58 height 20
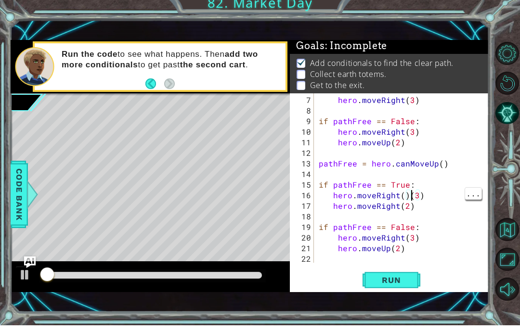
click at [410, 194] on div "hero . moveRight ( 3 ) if pathFree == False : hero . moveRight ( 3 ) hero . mov…" at bounding box center [404, 197] width 175 height 191
click at [406, 195] on div "hero . moveRight ( 3 ) if pathFree == False : hero . moveRight ( 3 ) hero . mov…" at bounding box center [404, 197] width 175 height 191
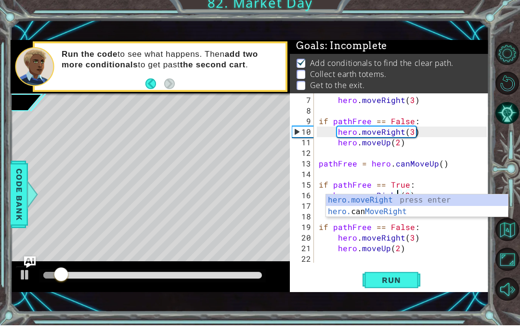
click at [404, 277] on button "Run" at bounding box center [392, 287] width 58 height 20
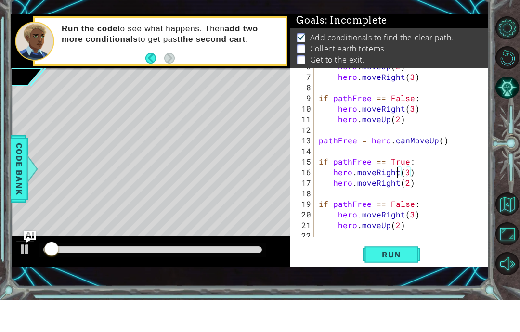
click at [407, 282] on span "Run" at bounding box center [391, 287] width 38 height 10
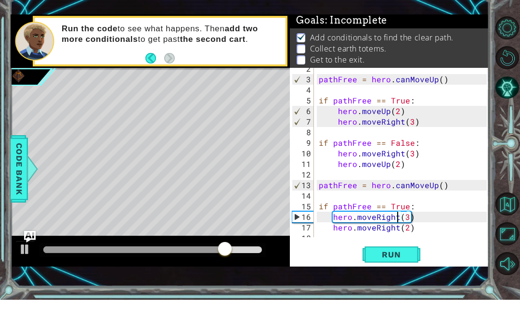
scroll to position [16, 0]
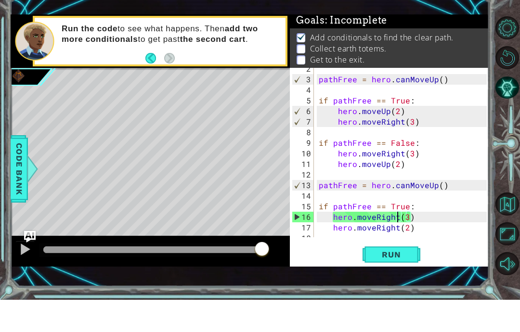
click at [387, 282] on span "Run" at bounding box center [391, 287] width 38 height 10
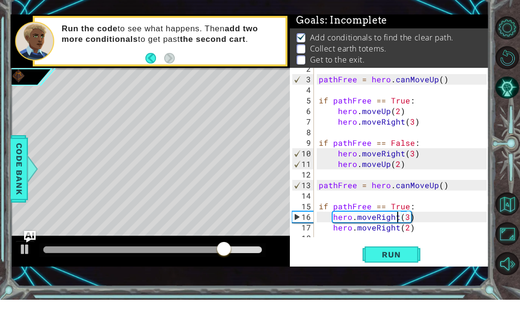
click at [405, 277] on button "Run" at bounding box center [392, 287] width 58 height 20
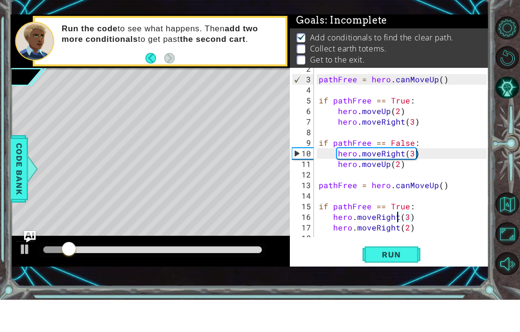
click at [394, 282] on span "Run" at bounding box center [391, 287] width 38 height 10
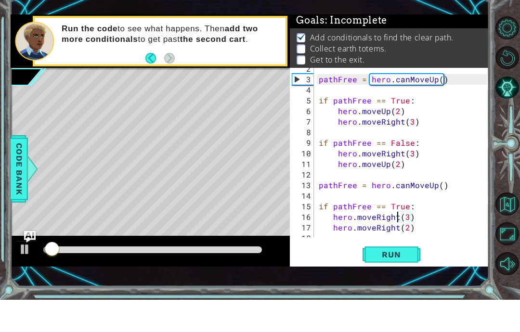
click at [403, 277] on button "Run" at bounding box center [392, 287] width 58 height 20
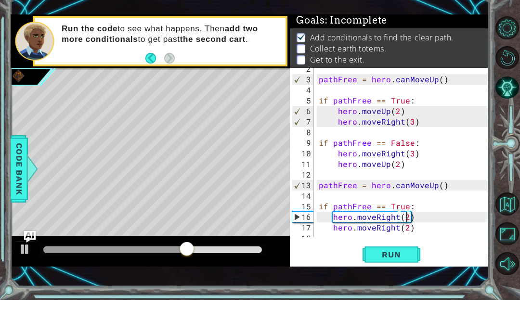
click at [396, 277] on button "Run" at bounding box center [392, 287] width 58 height 20
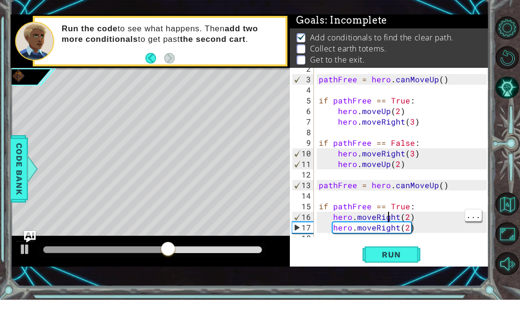
click at [395, 218] on div "pathFree = hero . canMoveUp ( ) if pathFree == True : hero . moveUp ( 2 ) hero …" at bounding box center [404, 191] width 175 height 191
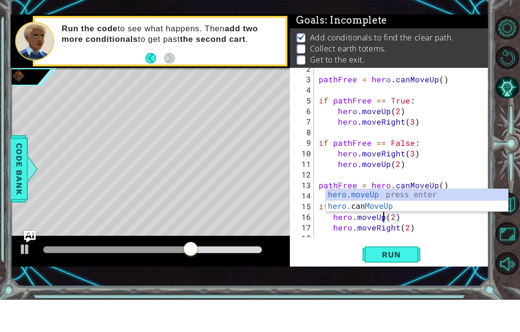
scroll to position [12, 22]
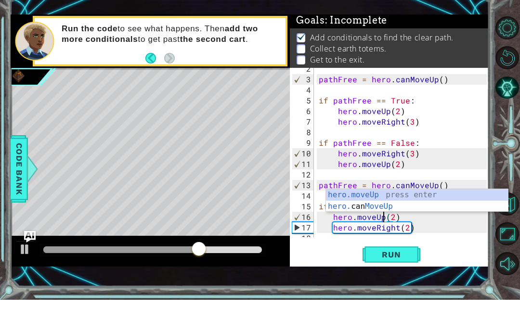
click at [389, 282] on span "Run" at bounding box center [391, 287] width 38 height 10
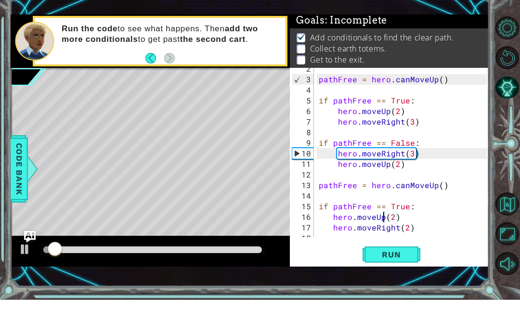
click at [403, 282] on span "Run" at bounding box center [391, 287] width 38 height 10
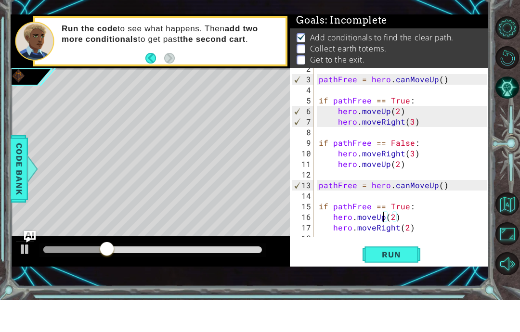
click at [401, 282] on span "Run" at bounding box center [391, 287] width 38 height 10
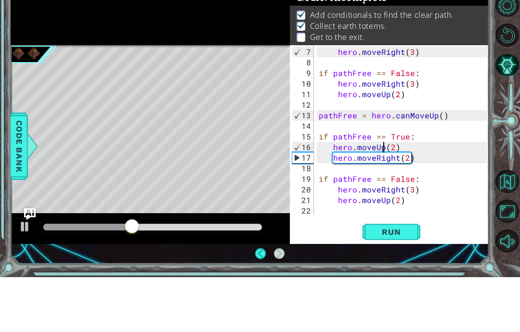
scroll to position [64, 0]
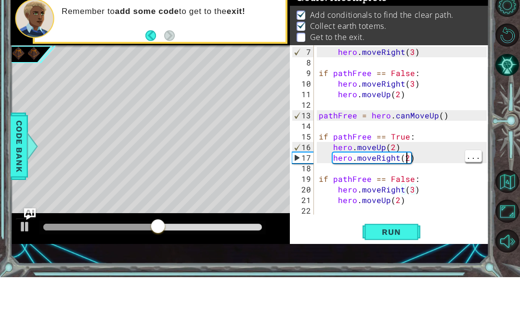
click at [405, 155] on div "hero . moveRight ( 3 ) if pathFree == False : hero . moveRight ( 3 ) hero . mov…" at bounding box center [404, 197] width 175 height 191
click at [403, 277] on button "Run" at bounding box center [392, 287] width 58 height 20
type textarea "abcde fg"
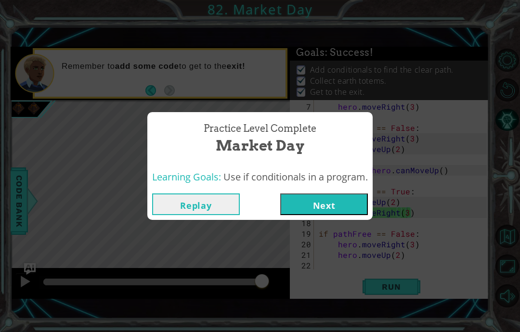
click at [339, 205] on button "Next" at bounding box center [324, 205] width 88 height 22
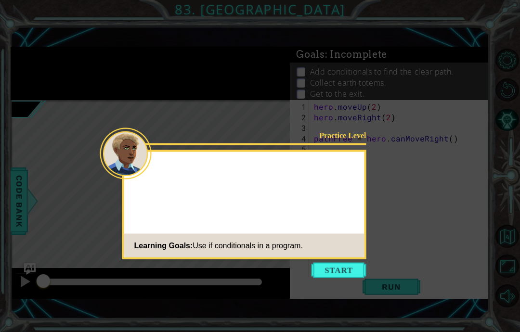
scroll to position [39, 0]
click at [359, 263] on button "Start" at bounding box center [339, 270] width 55 height 15
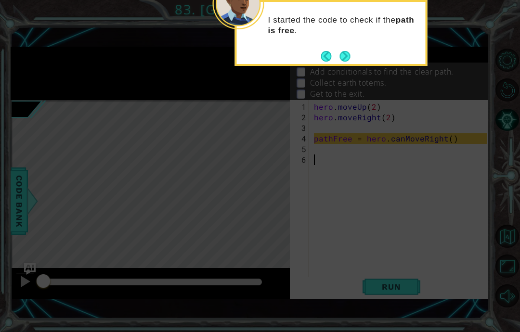
click at [348, 51] on button "Next" at bounding box center [344, 56] width 11 height 11
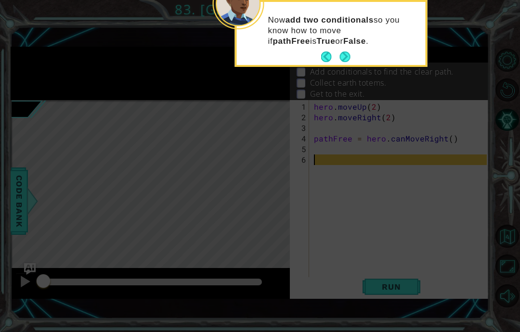
click at [340, 52] on button "Next" at bounding box center [344, 57] width 11 height 11
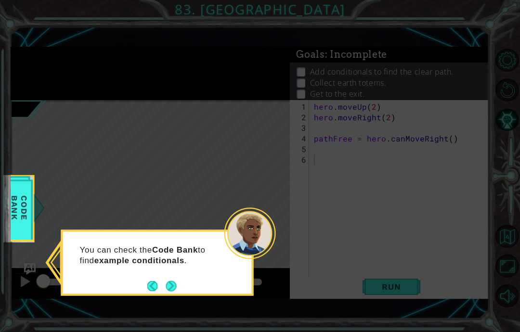
click at [182, 242] on div "You can check the Code Bank to find example conditionals ." at bounding box center [157, 259] width 189 height 49
click at [167, 235] on div "You can check the Code Bank to find example conditionals ." at bounding box center [157, 259] width 189 height 49
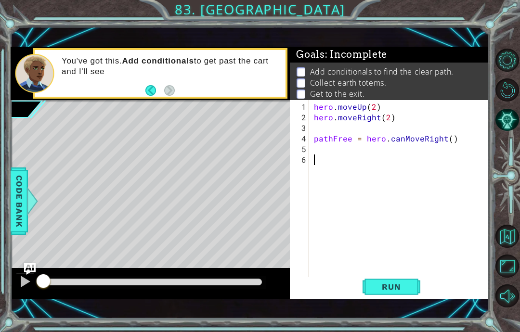
click at [13, 196] on span "Code Bank" at bounding box center [19, 201] width 15 height 59
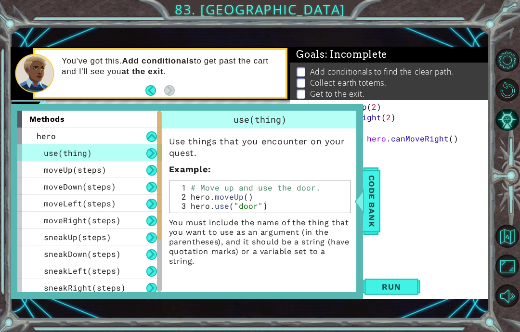
click at [374, 174] on span "Code Bank" at bounding box center [371, 201] width 15 height 59
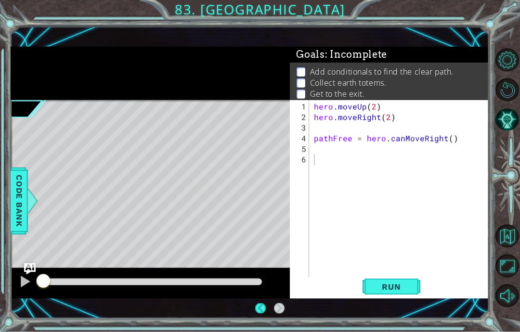
scroll to position [13, 0]
